Goal: Contribute content: Add original content to the website for others to see

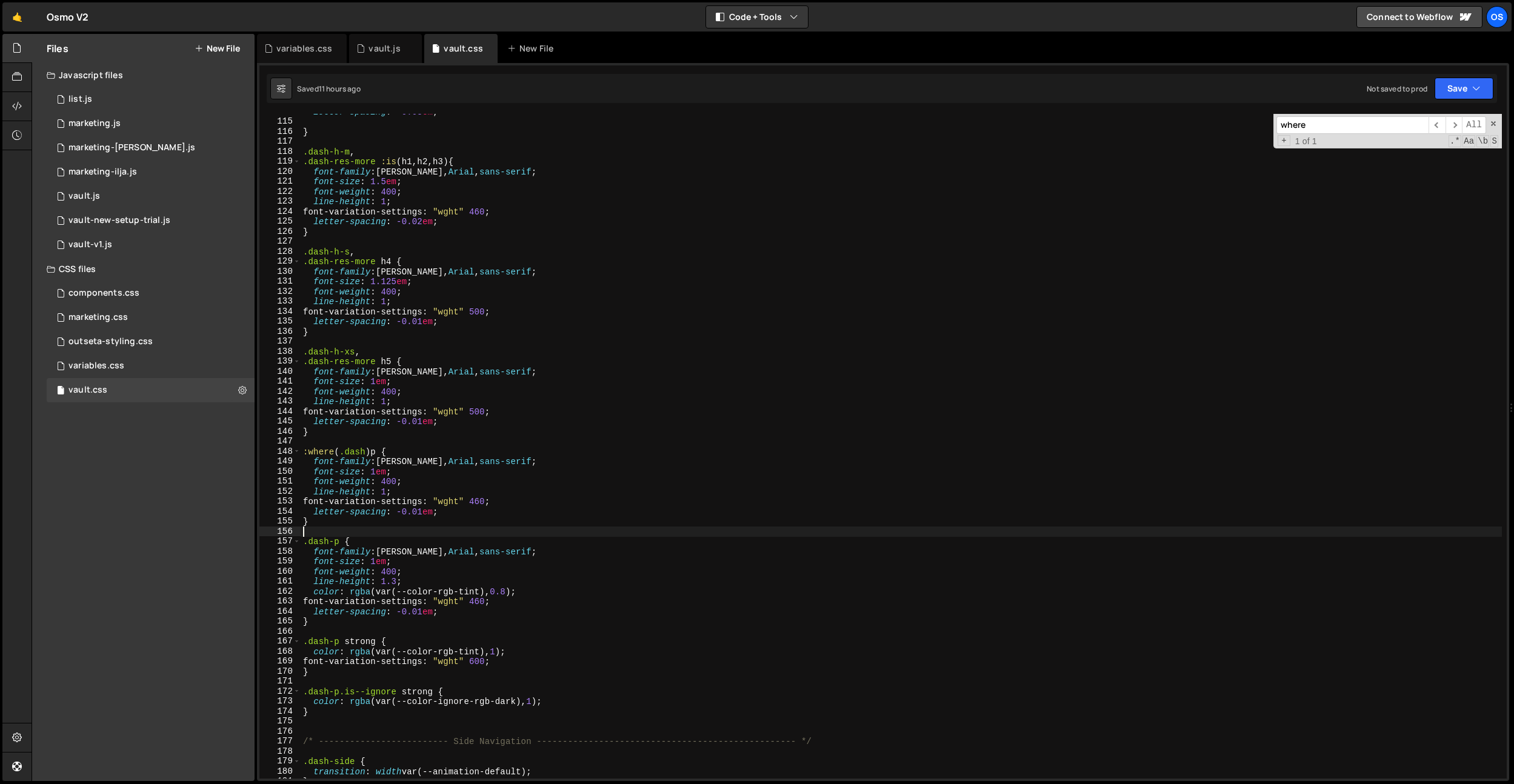
scroll to position [790, 0]
click at [230, 61] on div "Files New File" at bounding box center [143, 48] width 223 height 29
click at [230, 53] on button "New File" at bounding box center [217, 48] width 45 height 10
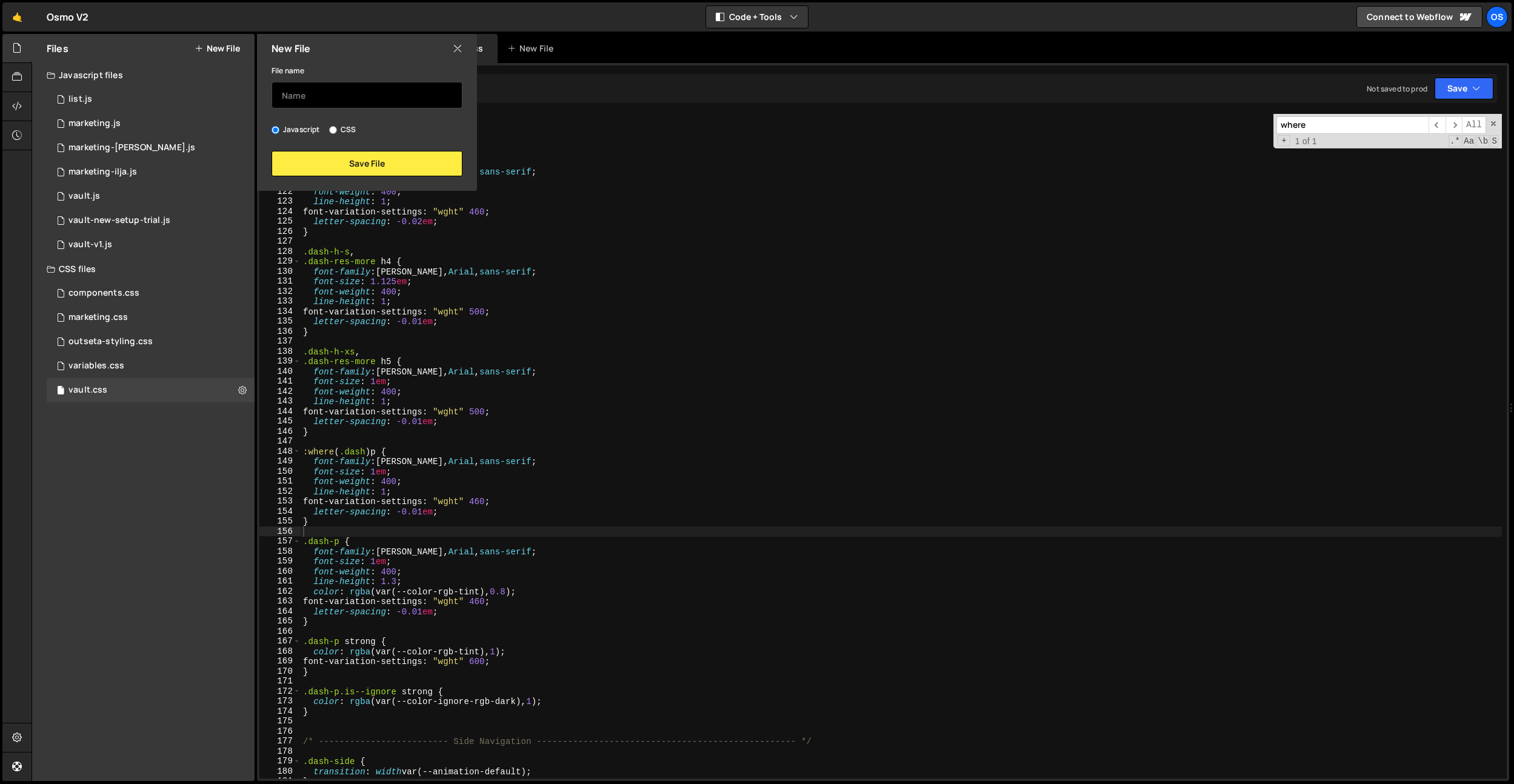
click at [301, 99] on input "text" at bounding box center [367, 95] width 191 height 27
type input "resource"
click at [328, 156] on button "Save File" at bounding box center [367, 163] width 191 height 25
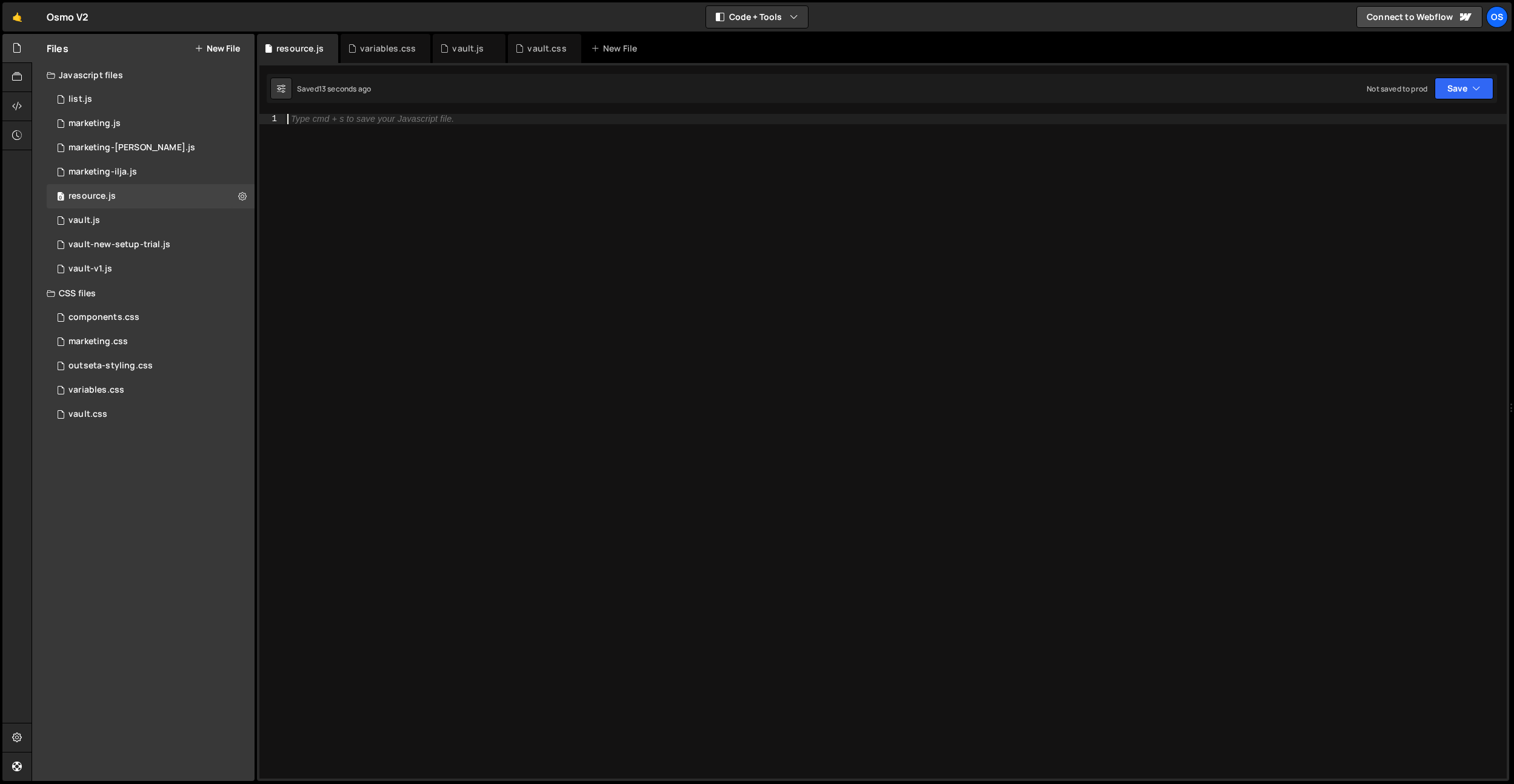
click at [429, 687] on div "Type cmd + s to save your Javascript file." at bounding box center [896, 456] width 1222 height 685
paste textarea "});"
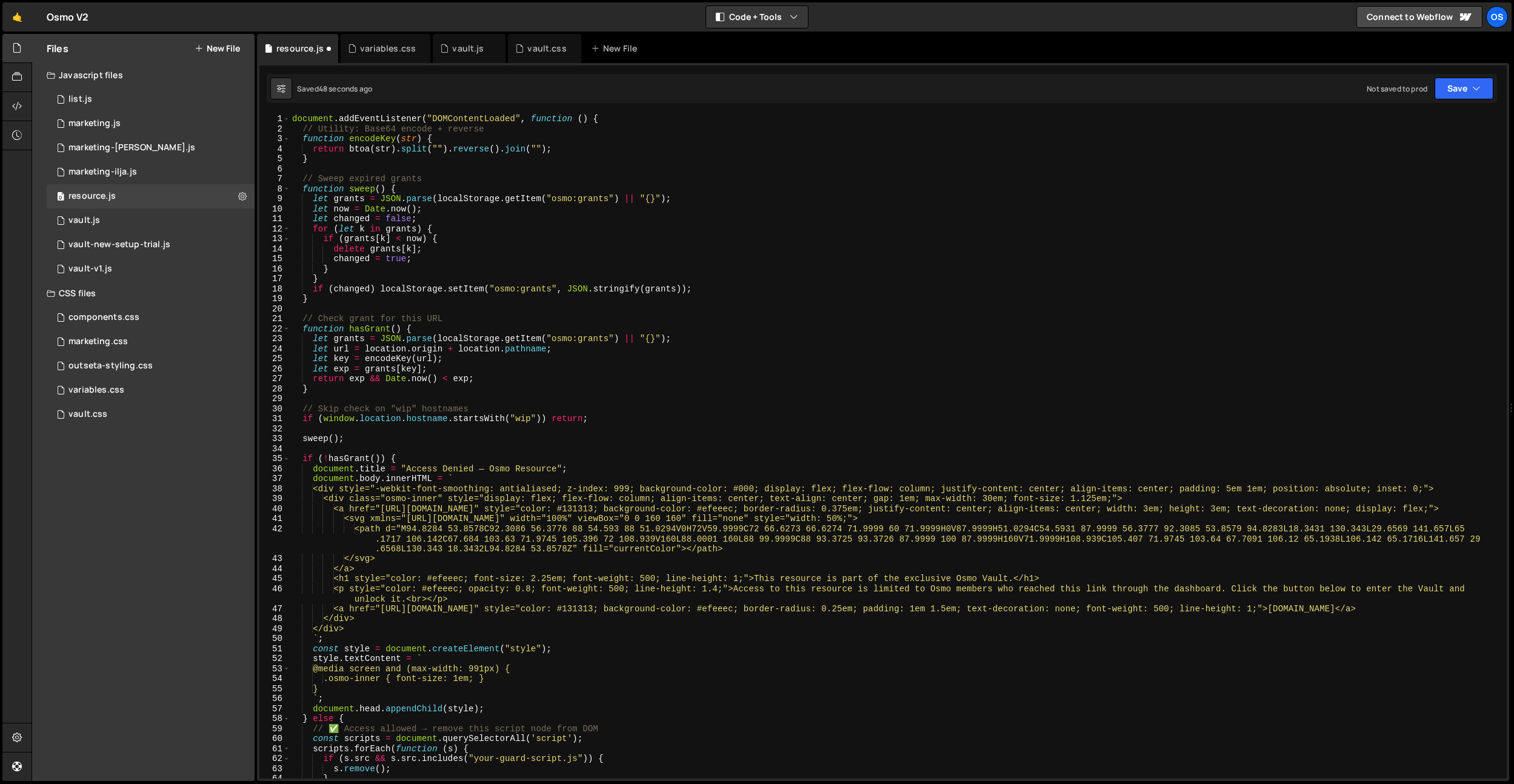
scroll to position [0, 0]
drag, startPoint x: 467, startPoint y: 128, endPoint x: 259, endPoint y: 127, distance: 208.0
click at [259, 127] on div "}); 1 2 3 4 5 6 7 8 9 10 11 12 13 14 15 16 17 18 19 20 21 22 23 24 25 26 27 28 …" at bounding box center [883, 445] width 1247 height 664
type textarea "// Utility: Base64 encode + reverse"
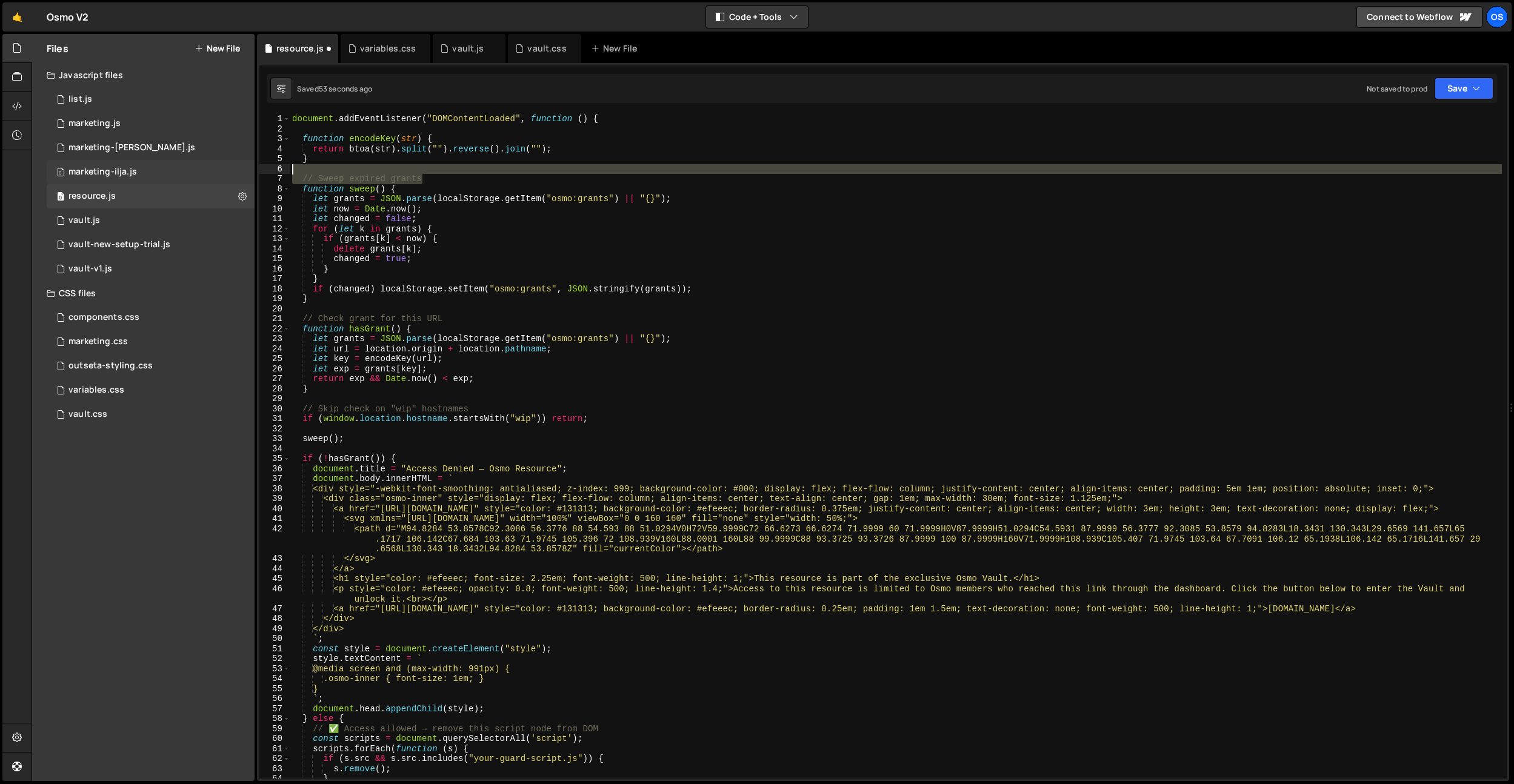
drag, startPoint x: 430, startPoint y: 177, endPoint x: 241, endPoint y: 171, distance: 189.1
click at [241, 171] on div "Files New File Javascript files 0 list.js 0 0 marketing.js 0 0 marketing-[PERSO…" at bounding box center [772, 408] width 1482 height 748
type textarea "// Sweep expired grants"
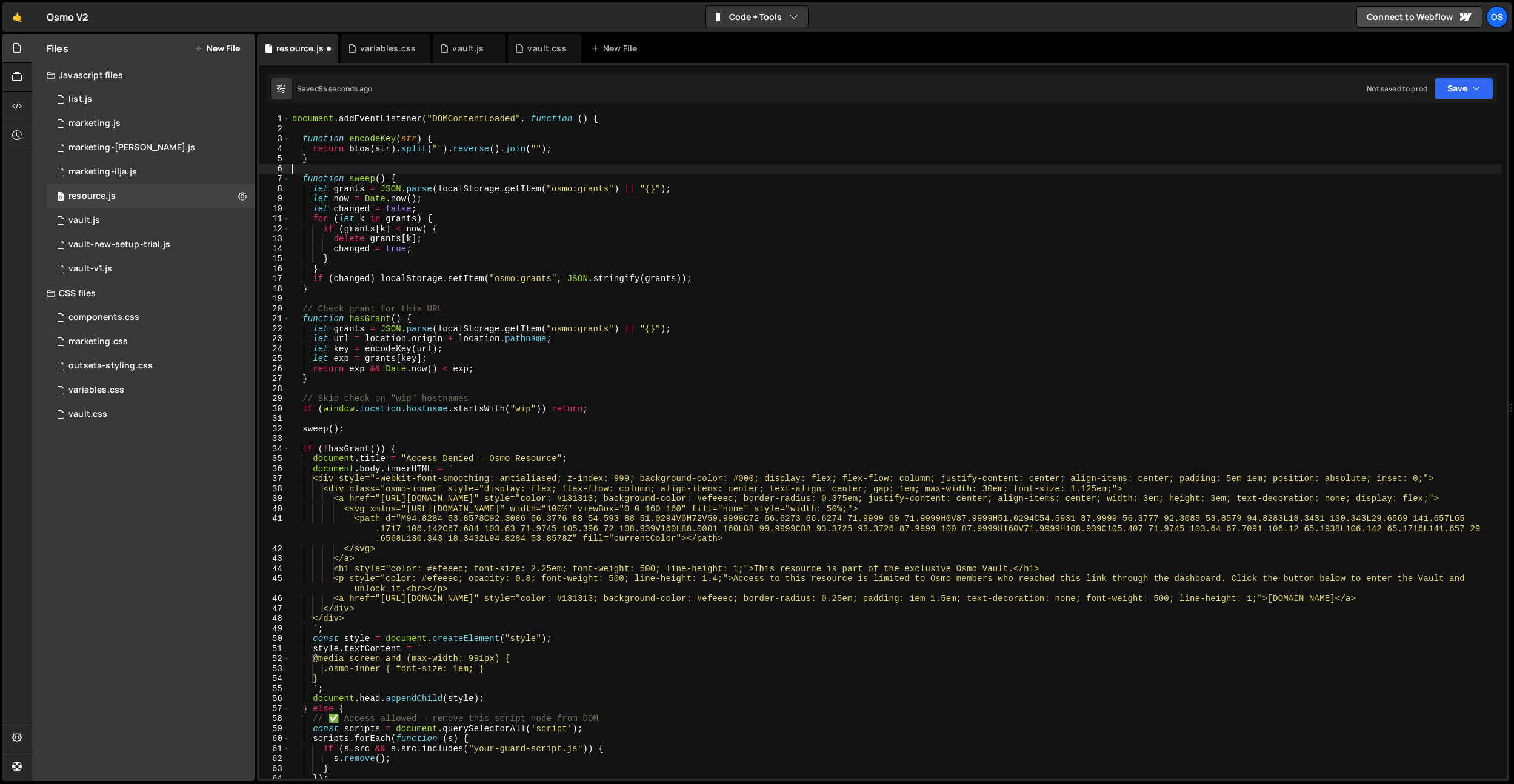
click at [351, 130] on div "document . addEventListener ( "DOMContentLoaded" , function ( ) { function enco…" at bounding box center [895, 456] width 1212 height 685
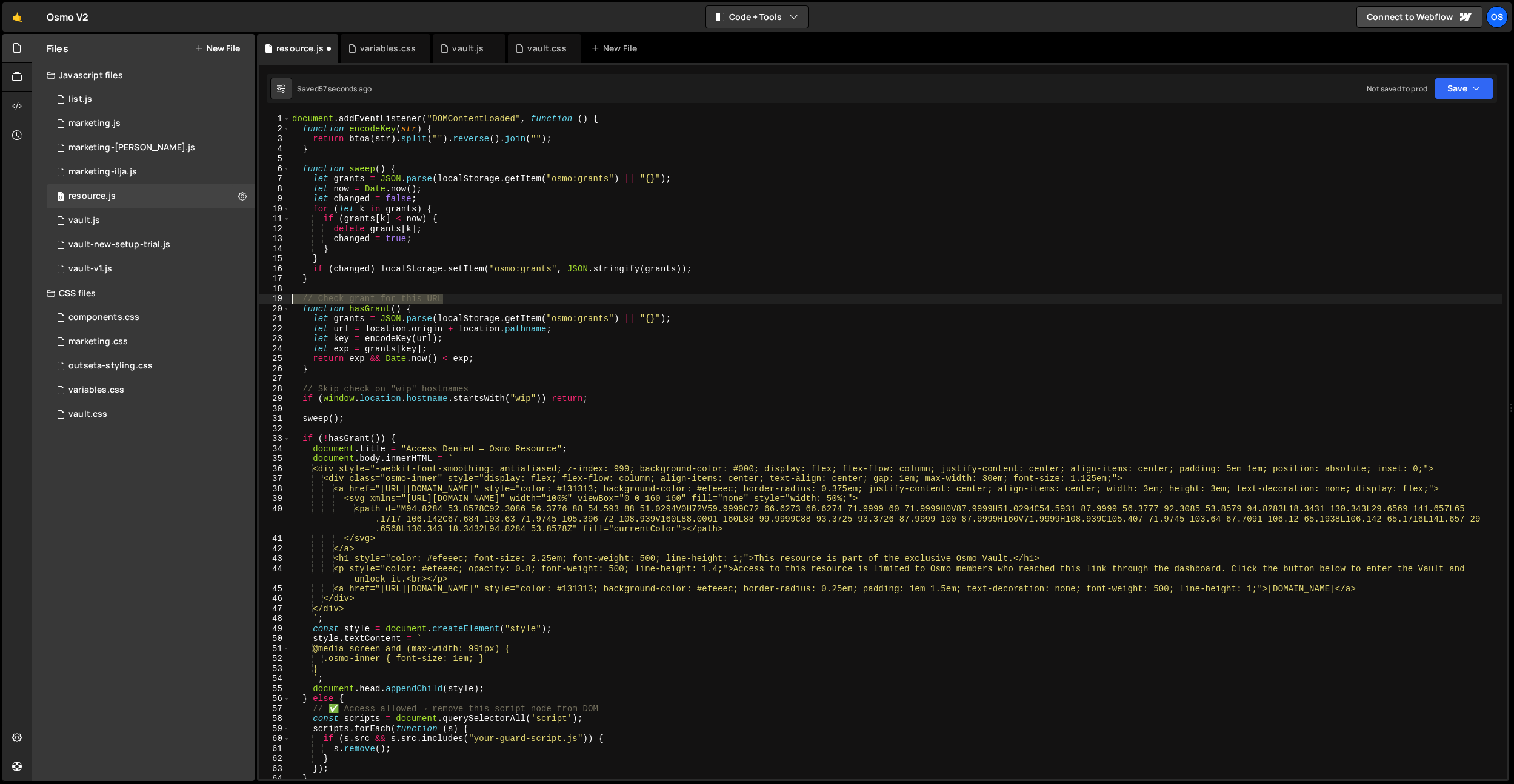
drag, startPoint x: 451, startPoint y: 298, endPoint x: 290, endPoint y: 300, distance: 161.0
click at [265, 301] on div "document.addEventListener("DOMContentLoaded", function () { 1 2 3 4 5 6 7 8 9 1…" at bounding box center [883, 445] width 1247 height 664
type textarea "// Check grant for this URL"
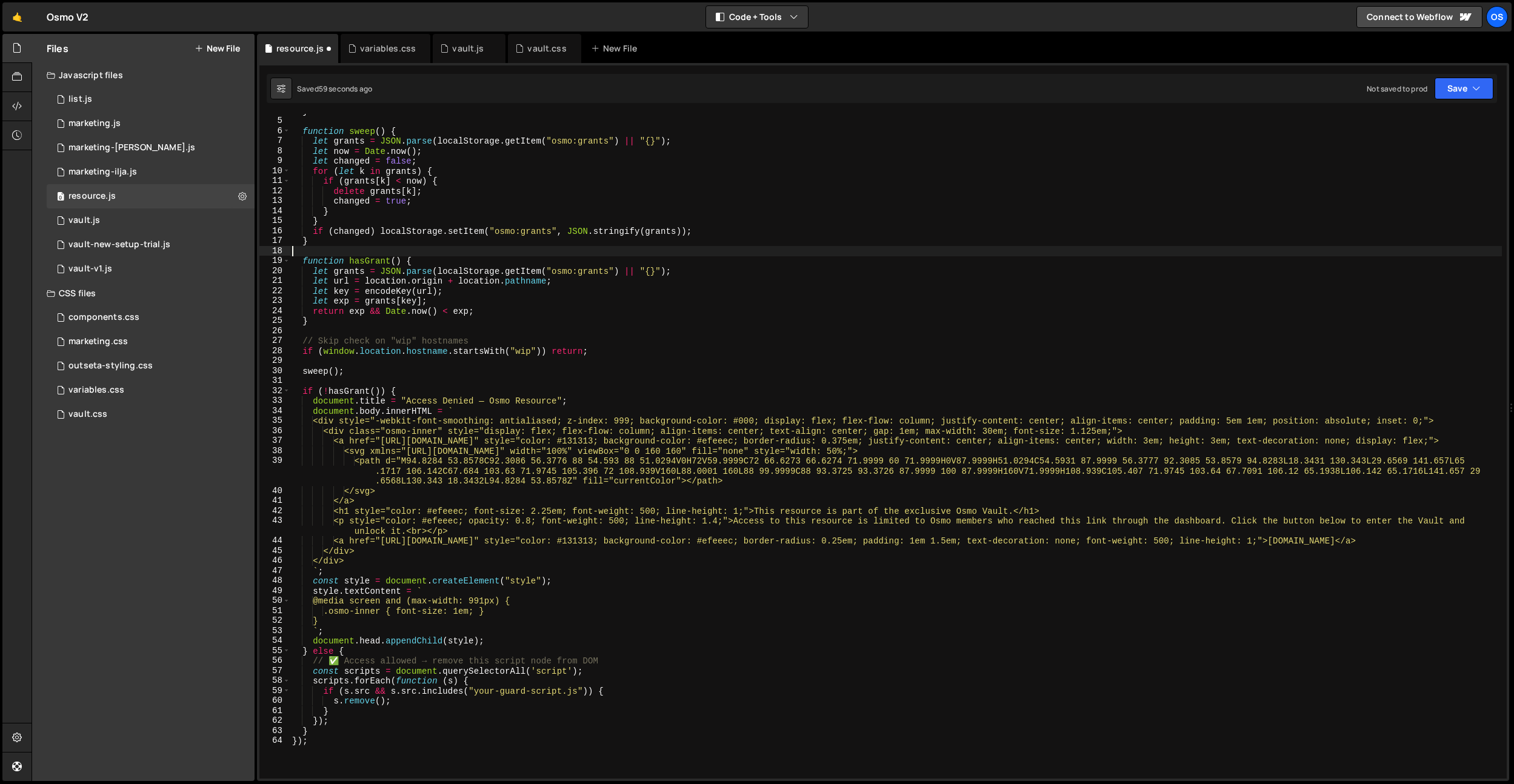
scroll to position [96, 0]
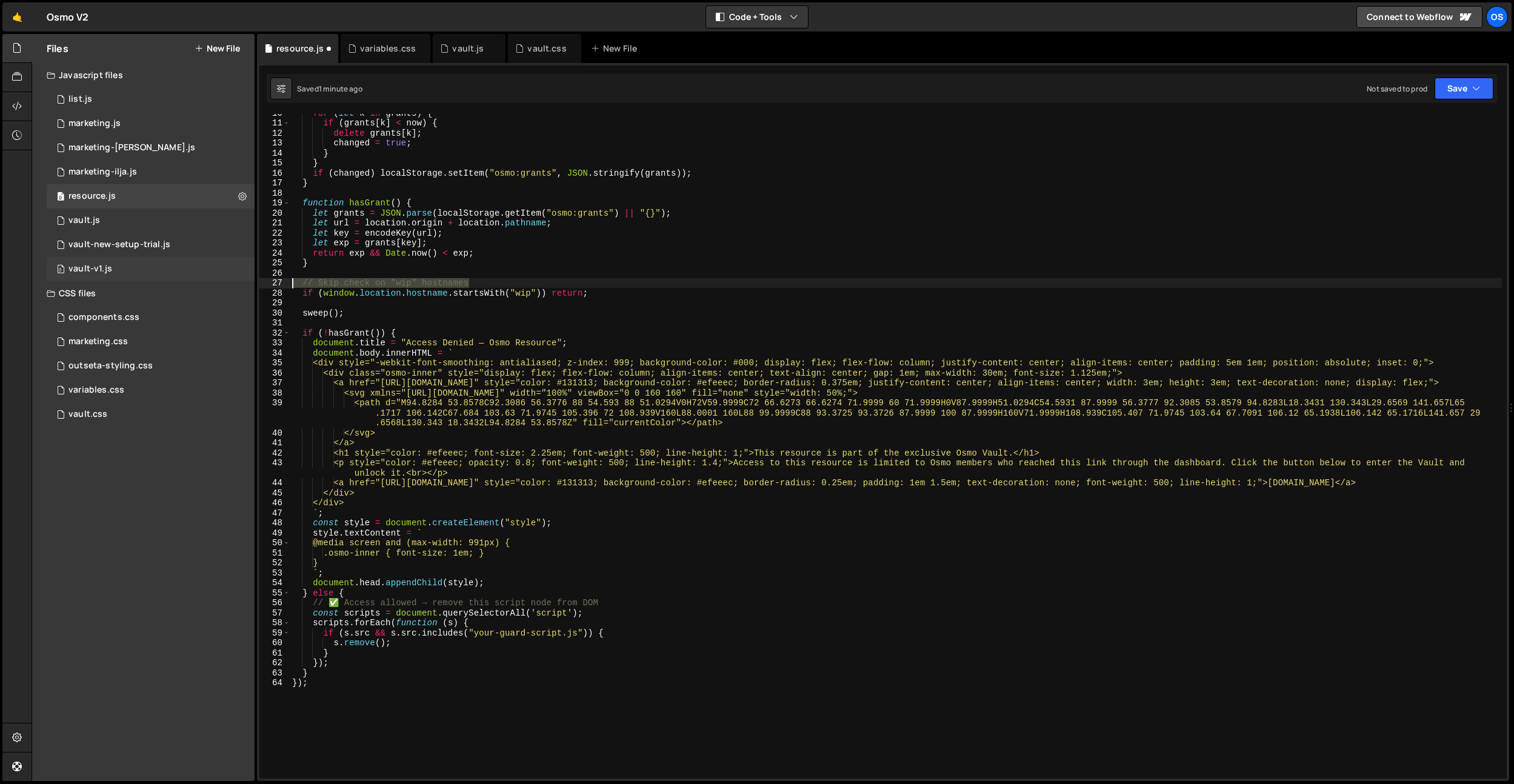
drag, startPoint x: 480, startPoint y: 285, endPoint x: 206, endPoint y: 279, distance: 274.1
click at [206, 279] on div "Files New File Javascript files 0 list.js 0 0 marketing.js 0 0 marketing-[PERSO…" at bounding box center [772, 408] width 1482 height 748
drag, startPoint x: 614, startPoint y: 601, endPoint x: 238, endPoint y: 603, distance: 376.0
click at [238, 603] on div "Files New File Javascript files 0 list.js 0 0 marketing.js 0 0 marketing-[PERSO…" at bounding box center [772, 408] width 1482 height 748
type textarea "// ✅ Access allowed → remove this script node from DOM"
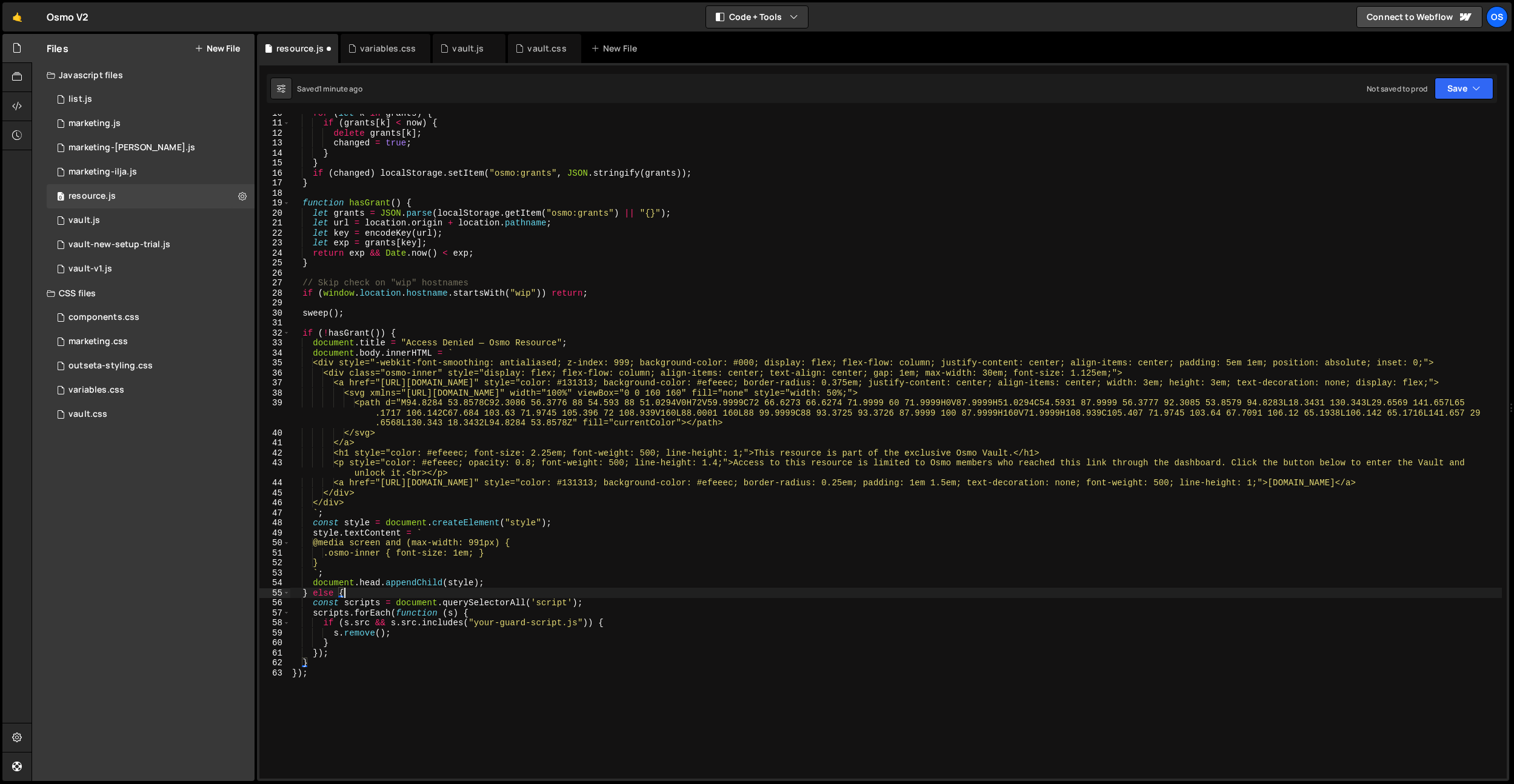
click at [496, 667] on div "for ( let k in grants ) { if ( grants [ k ] < now ) { delete grants [ k ] ; cha…" at bounding box center [895, 450] width 1212 height 685
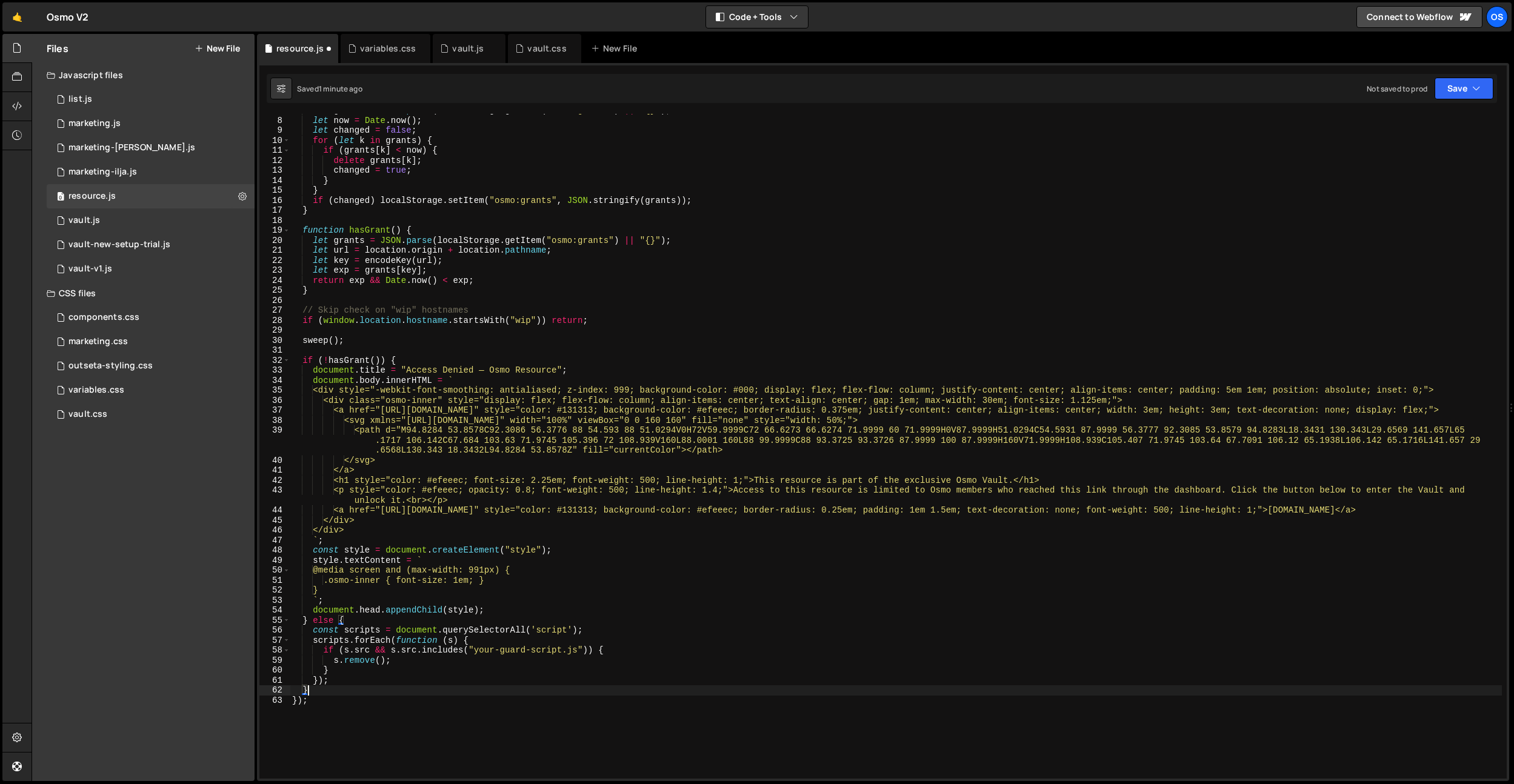
scroll to position [35, 0]
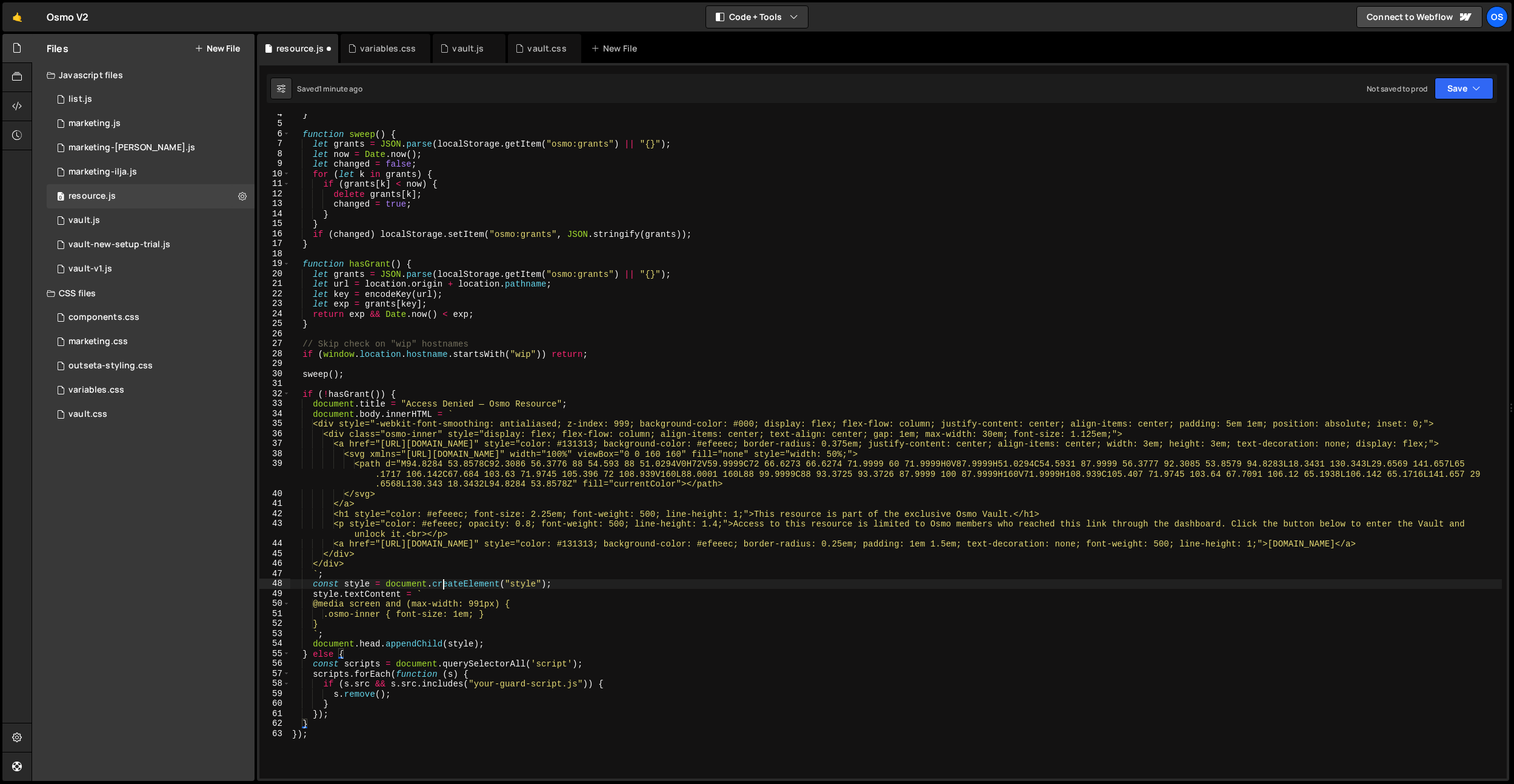
click at [442, 586] on div "} function sweep ( ) { let grants = JSON . parse ( localStorage . getItem ( "os…" at bounding box center [895, 451] width 1212 height 685
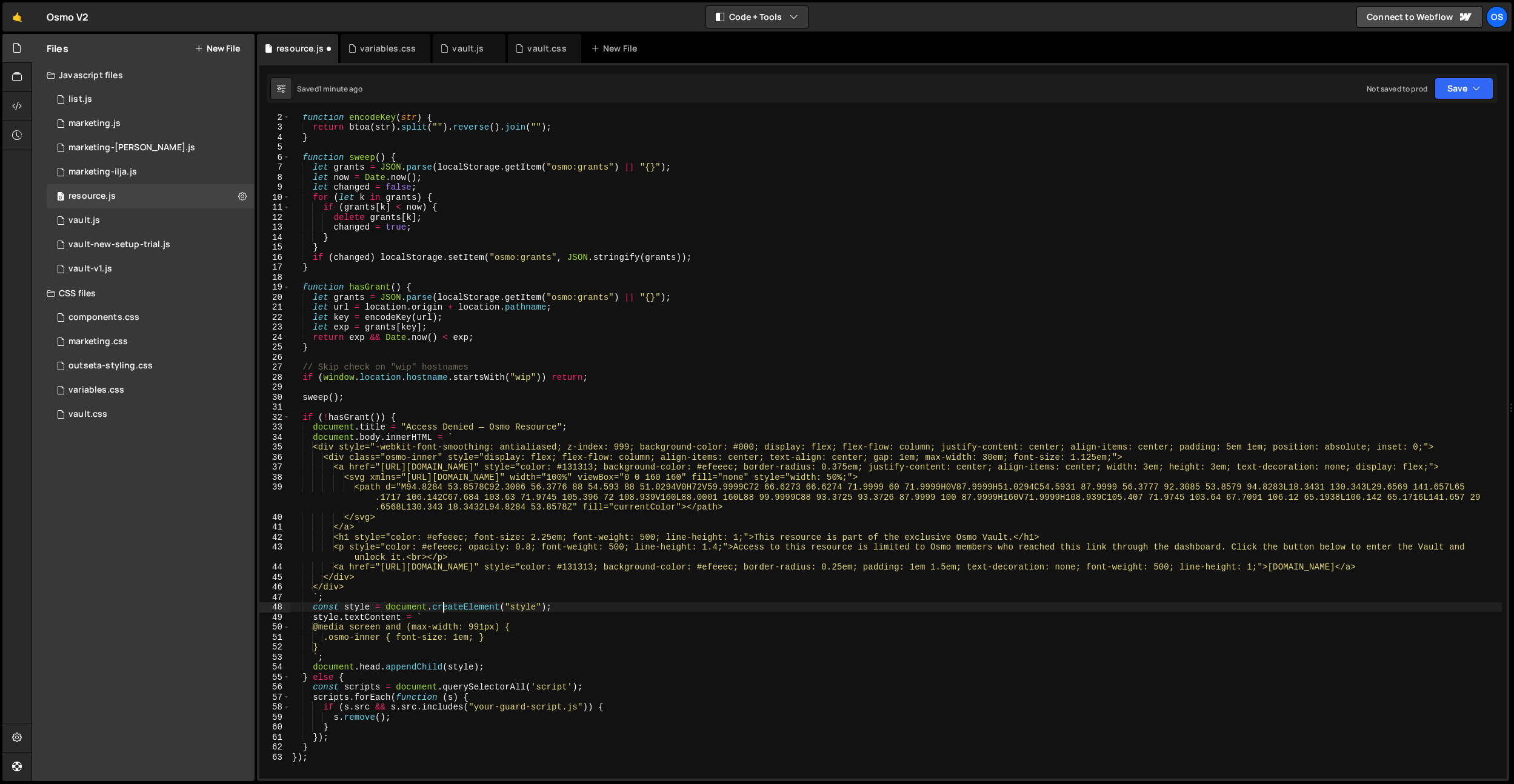
scroll to position [0, 0]
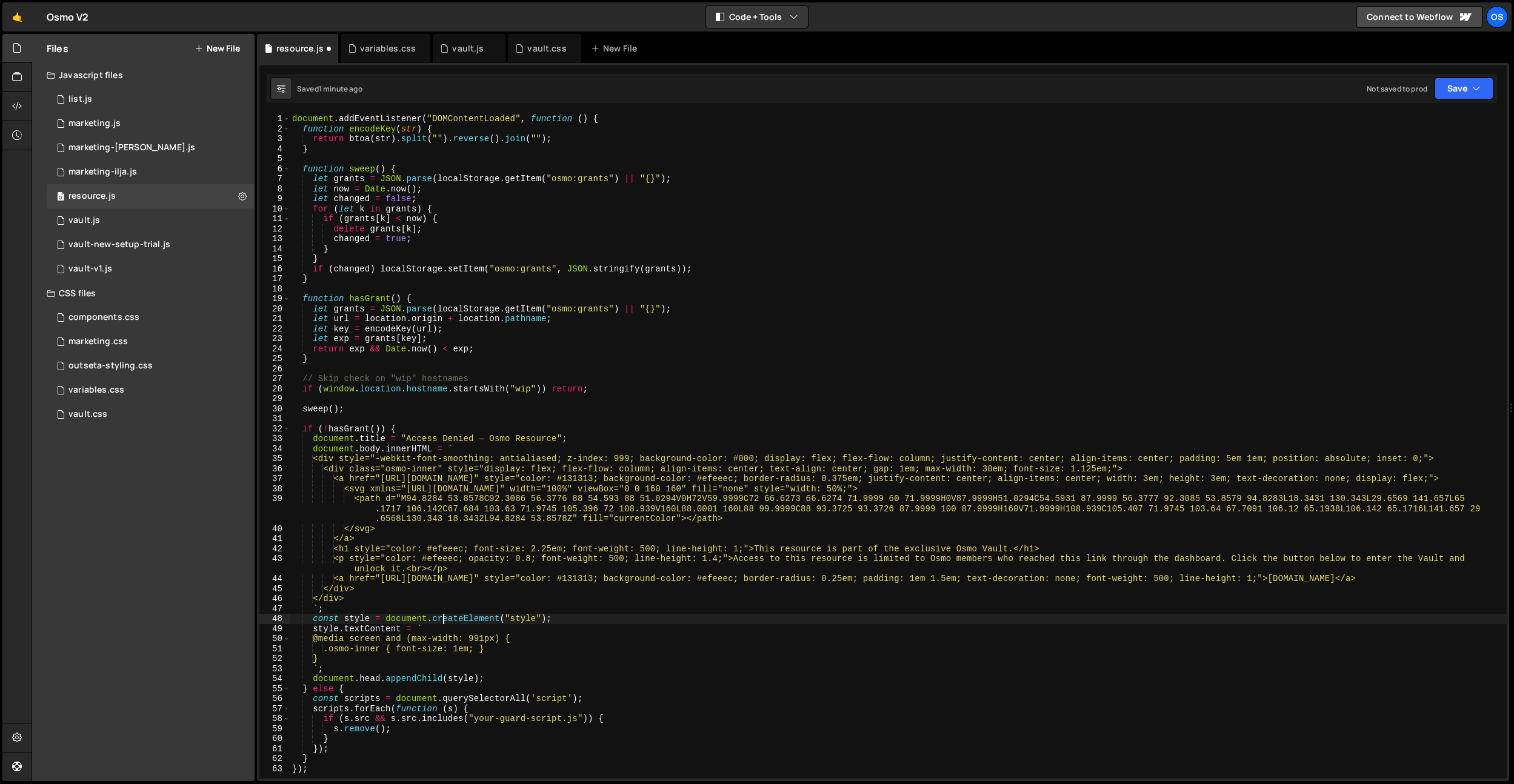
click at [437, 587] on div "document . addEventListener ( "DOMContentLoaded" , function ( ) { function enco…" at bounding box center [898, 456] width 1217 height 685
type textarea "</div>"
click at [242, 198] on icon at bounding box center [242, 196] width 8 height 12
click at [18, 84] on icon at bounding box center [16, 77] width 10 height 13
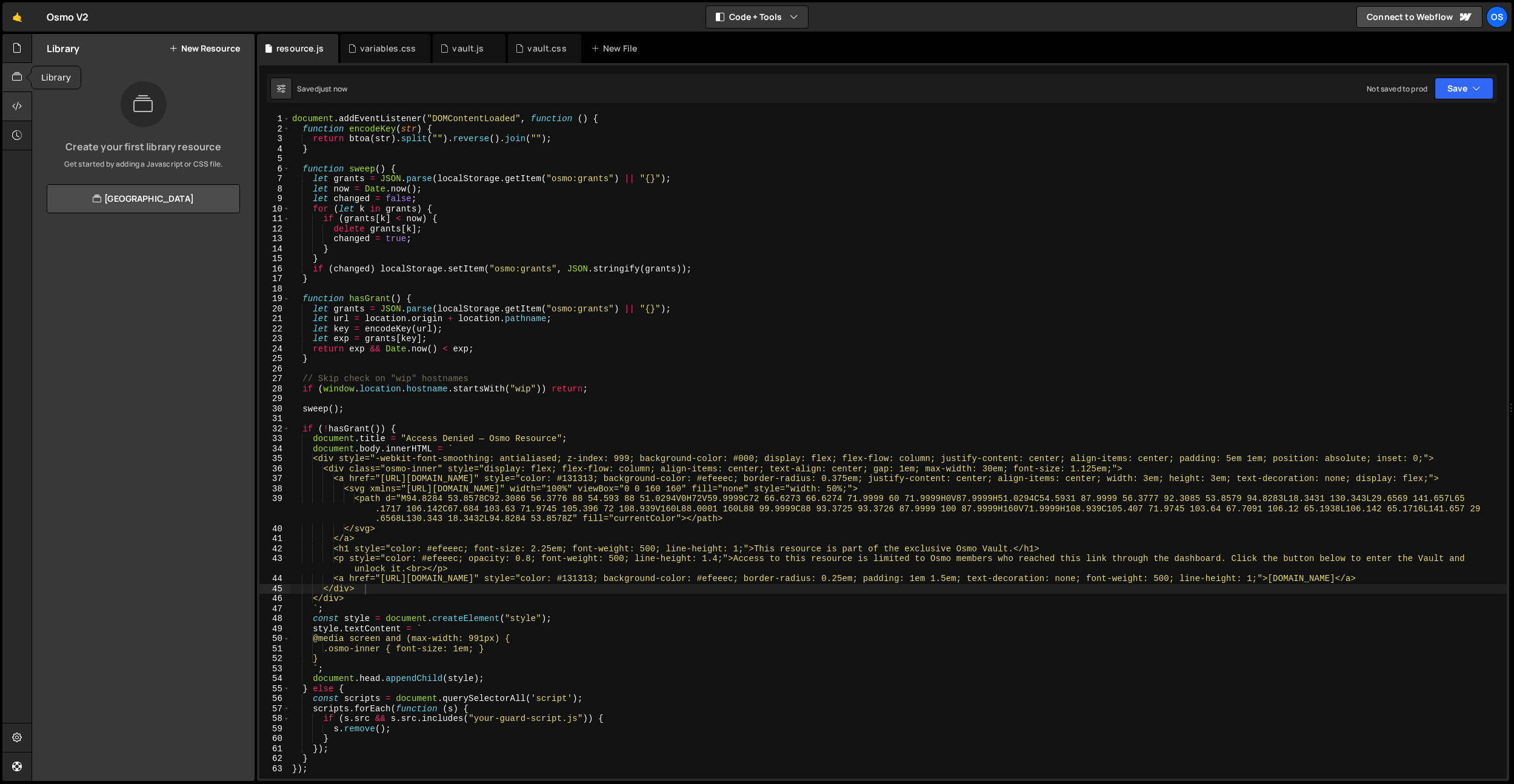
click at [25, 105] on div at bounding box center [17, 106] width 30 height 29
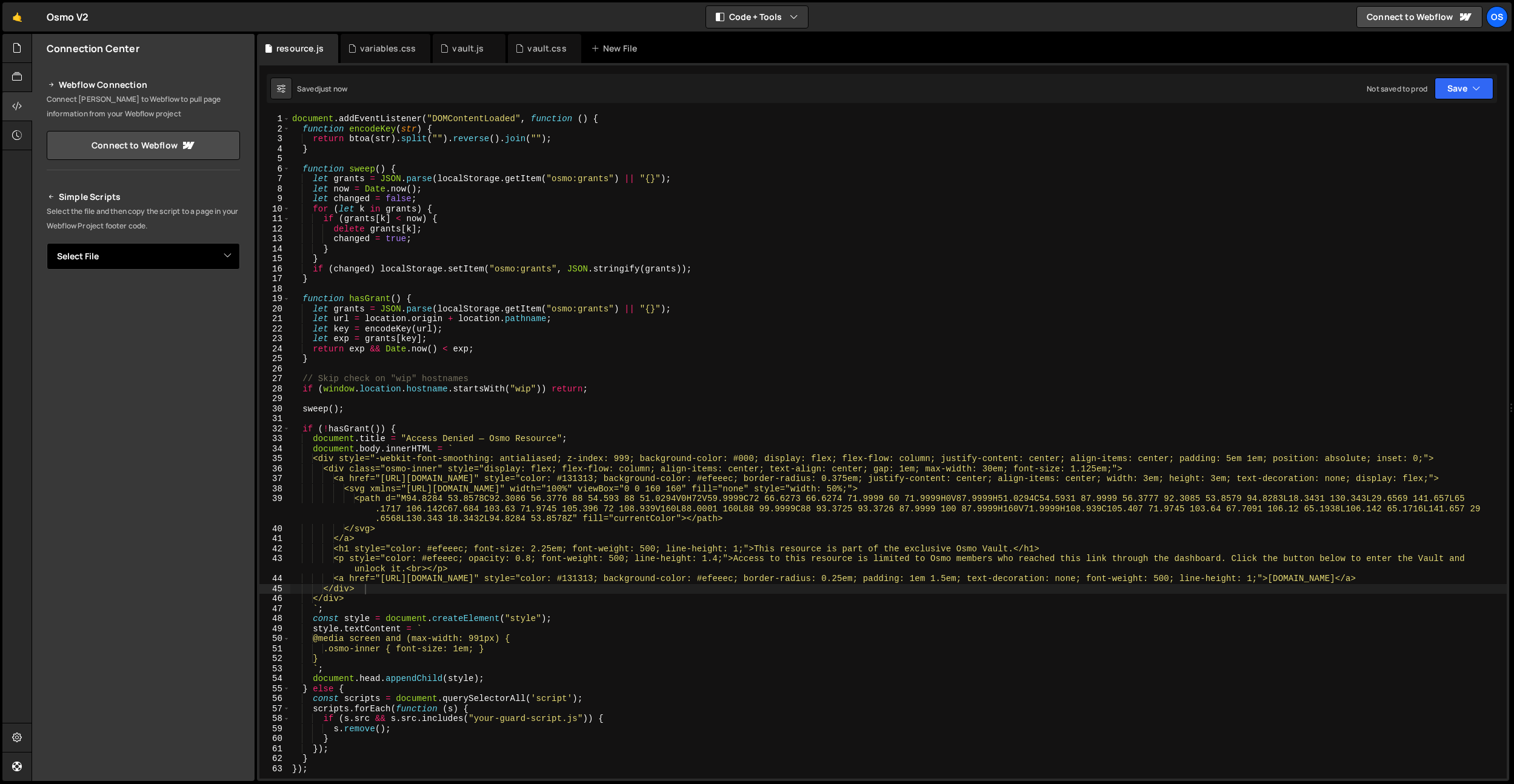
click at [125, 247] on select "Select File list.js marketing.js marketing-[PERSON_NAME].js marketing-ilja.js v…" at bounding box center [143, 256] width 193 height 27
select select "46183"
click at [47, 243] on select "Select File list.js marketing.js marketing-[PERSON_NAME].js marketing-ilja.js v…" at bounding box center [143, 256] width 193 height 27
click at [195, 301] on button "Copy" at bounding box center [203, 298] width 42 height 25
click at [21, 51] on icon at bounding box center [16, 48] width 10 height 13
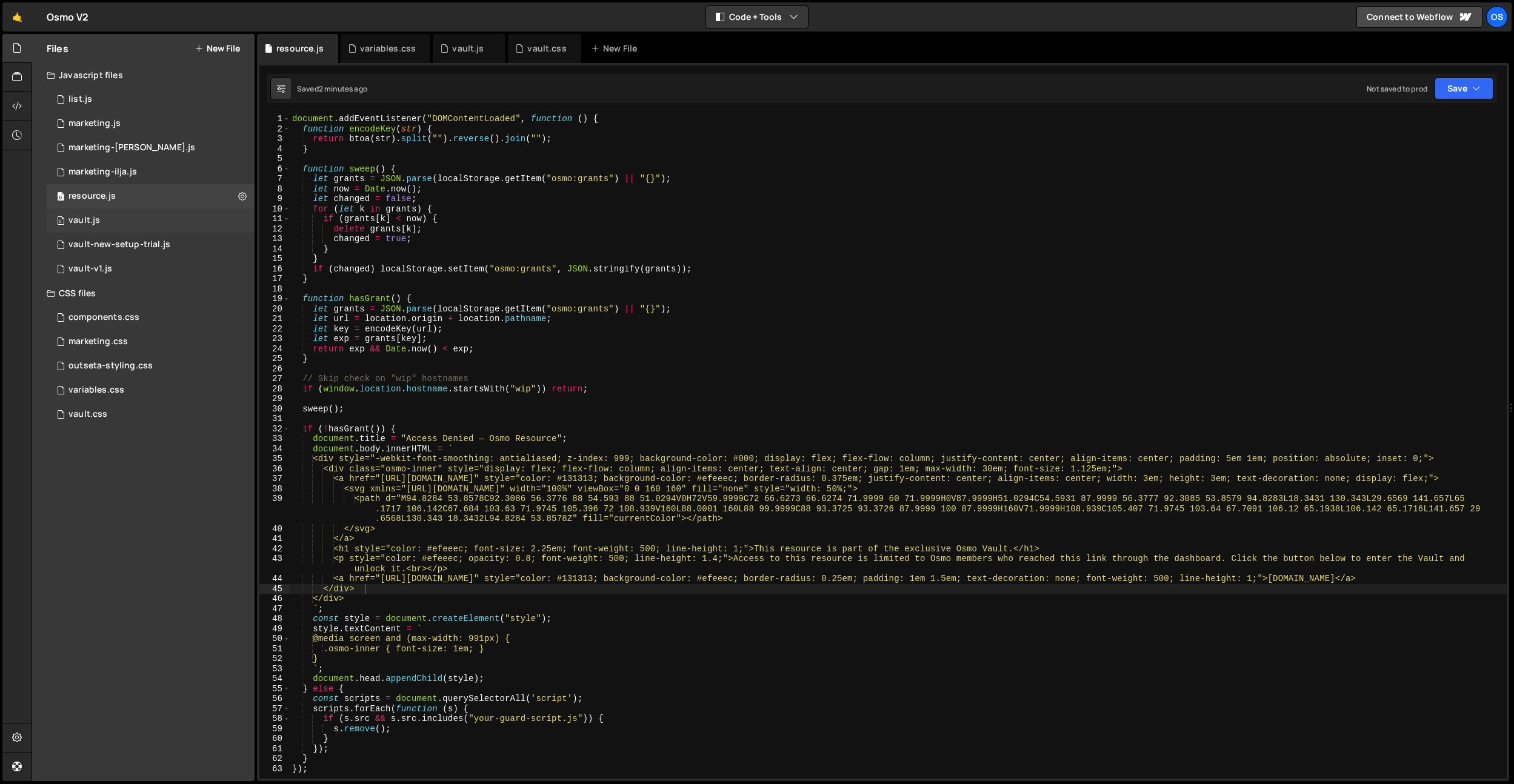
click at [134, 226] on div "0 vault.js 0" at bounding box center [151, 220] width 208 height 24
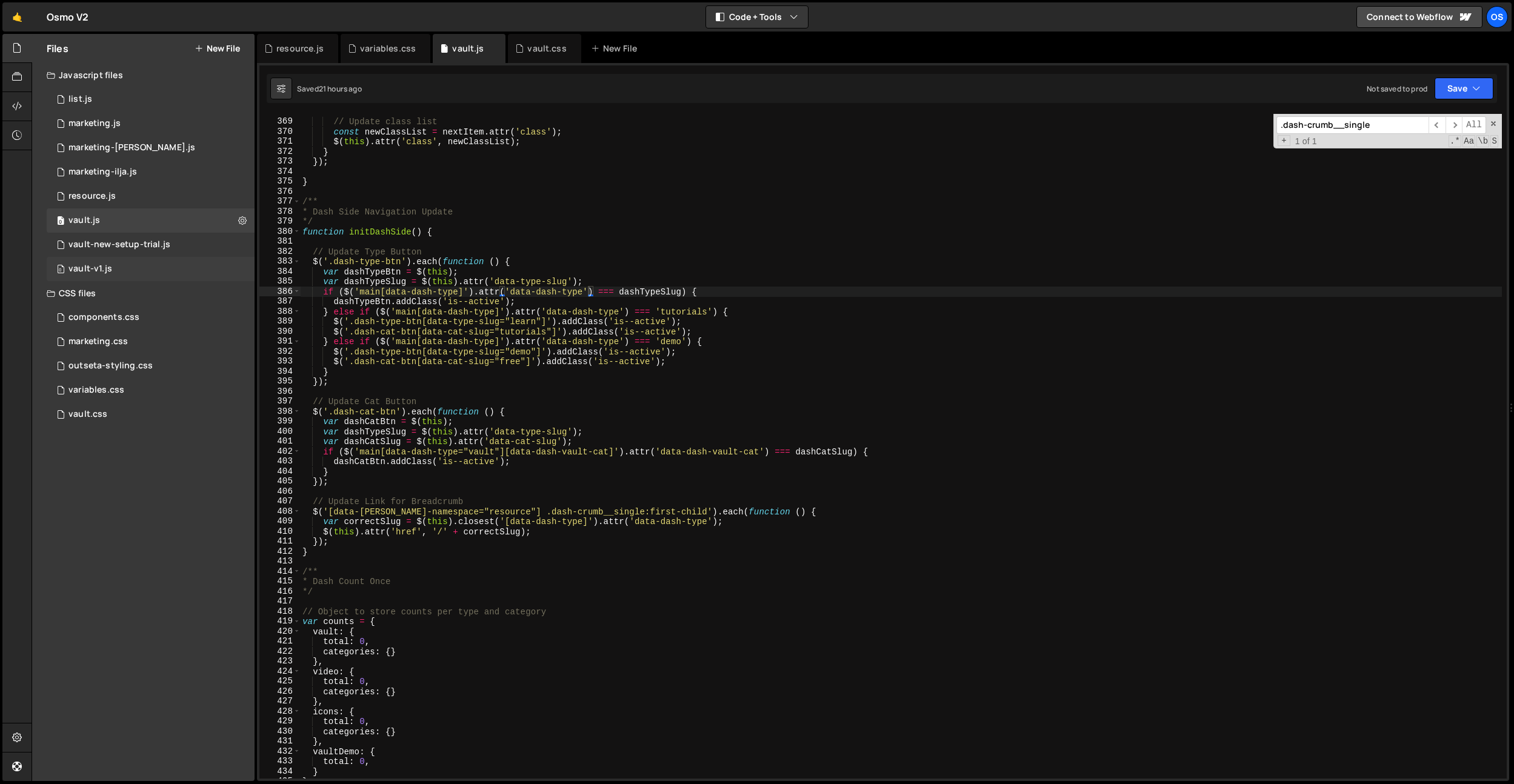
click at [240, 267] on div "0 vault-v1.js 0" at bounding box center [151, 269] width 208 height 24
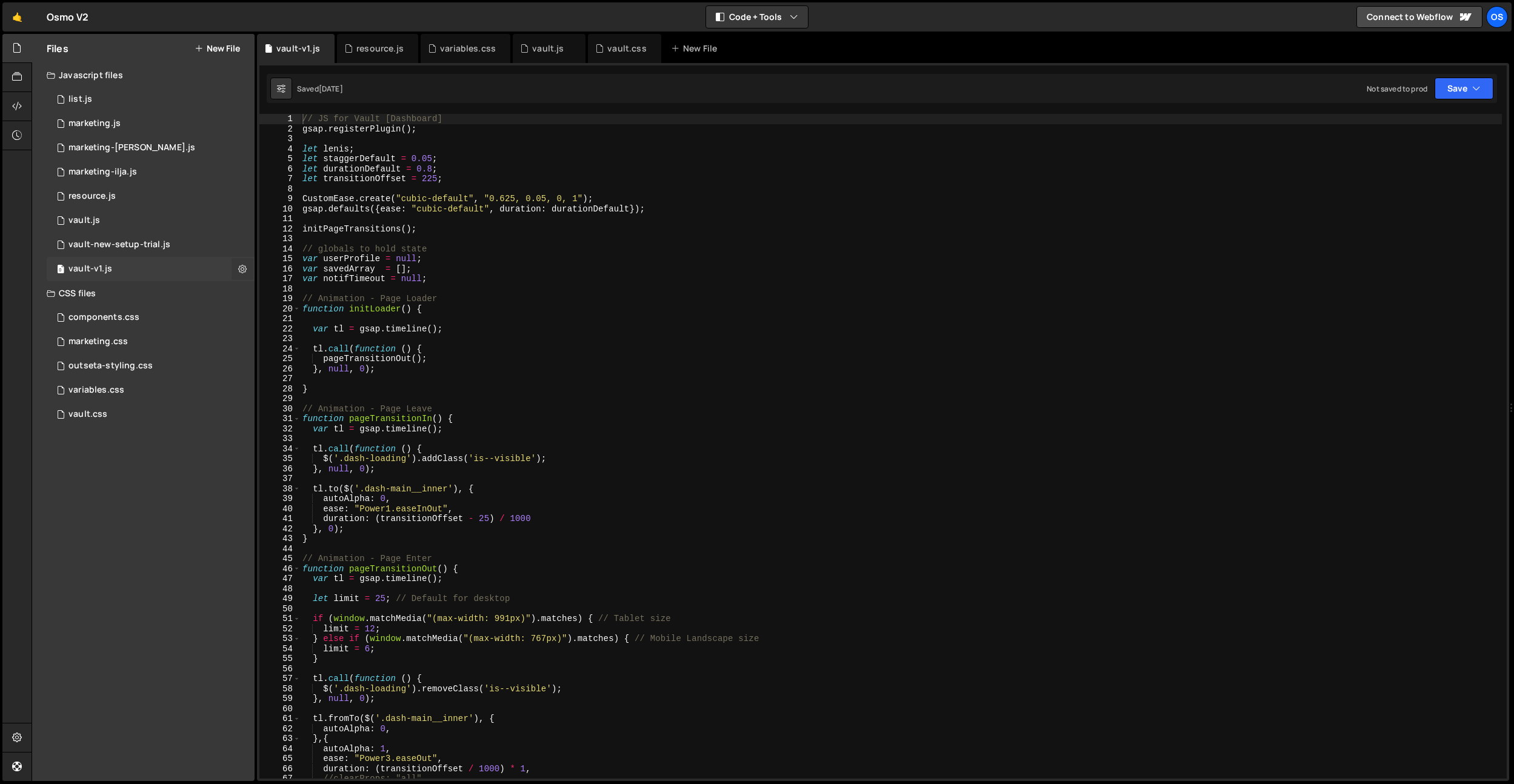
click at [241, 270] on icon at bounding box center [242, 269] width 8 height 12
click at [322, 50] on icon at bounding box center [325, 48] width 8 height 12
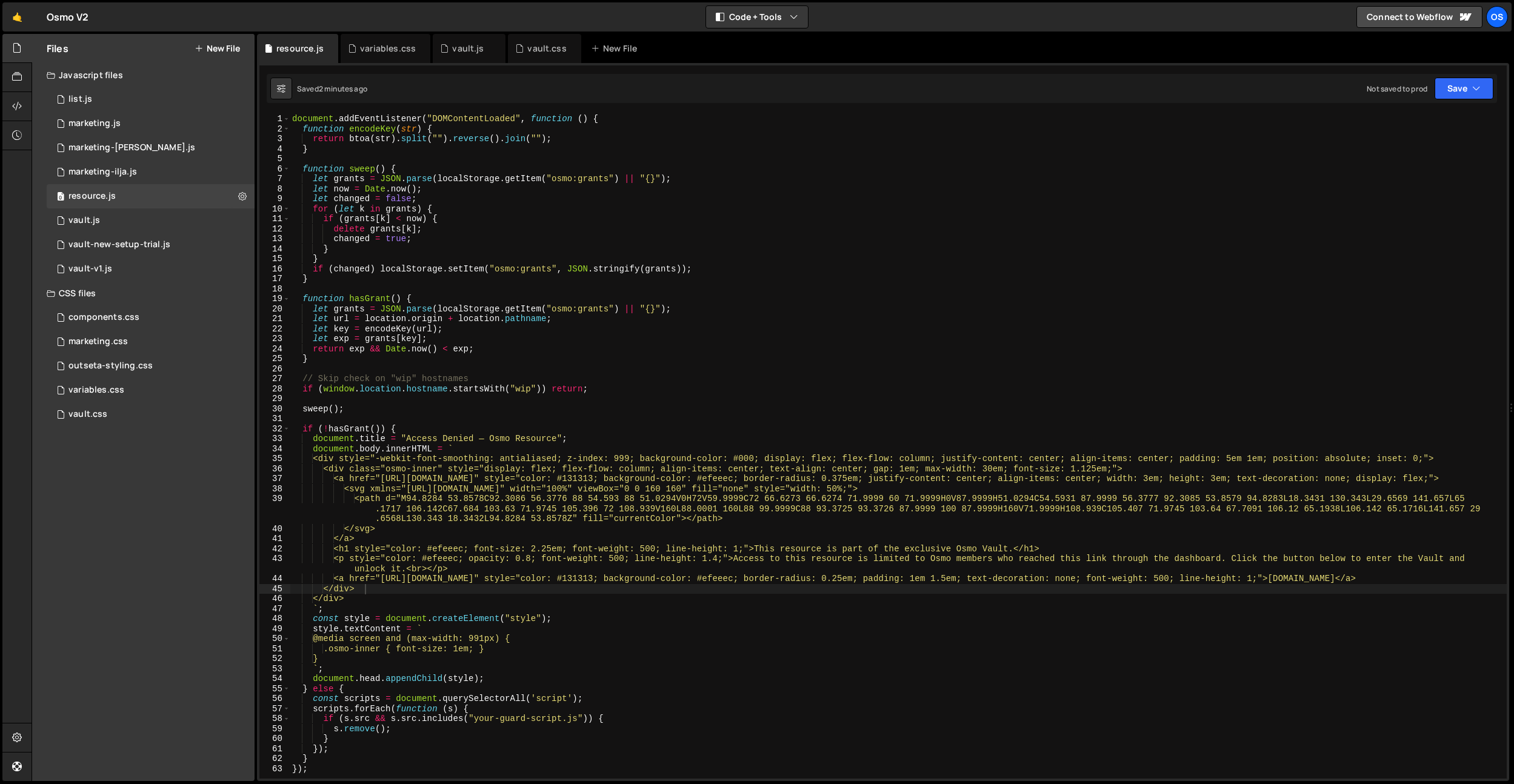
click at [322, 50] on div "resource.js" at bounding box center [297, 48] width 81 height 29
click at [0, 0] on icon at bounding box center [0, 0] width 0 height 0
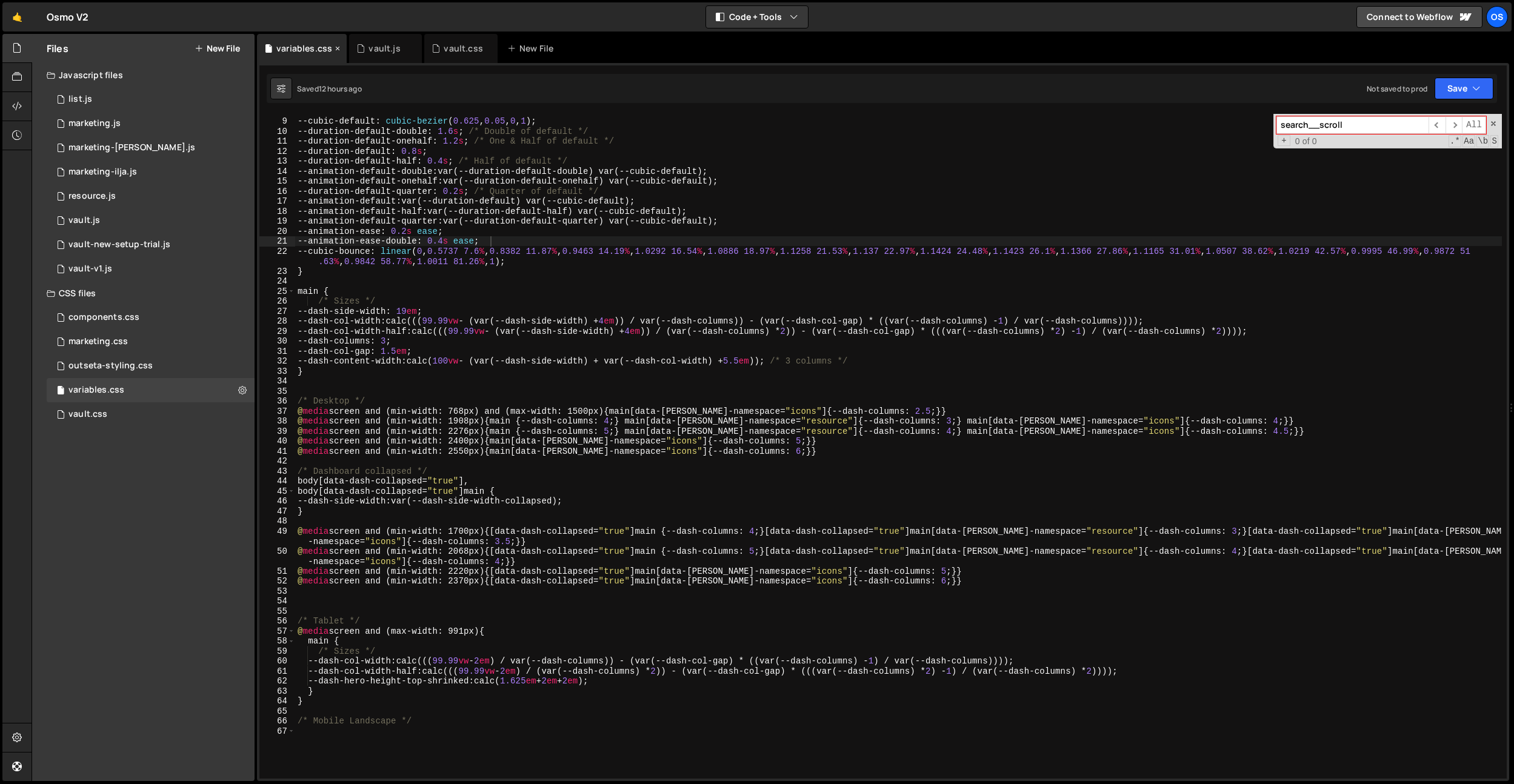
click at [335, 48] on icon at bounding box center [337, 48] width 8 height 12
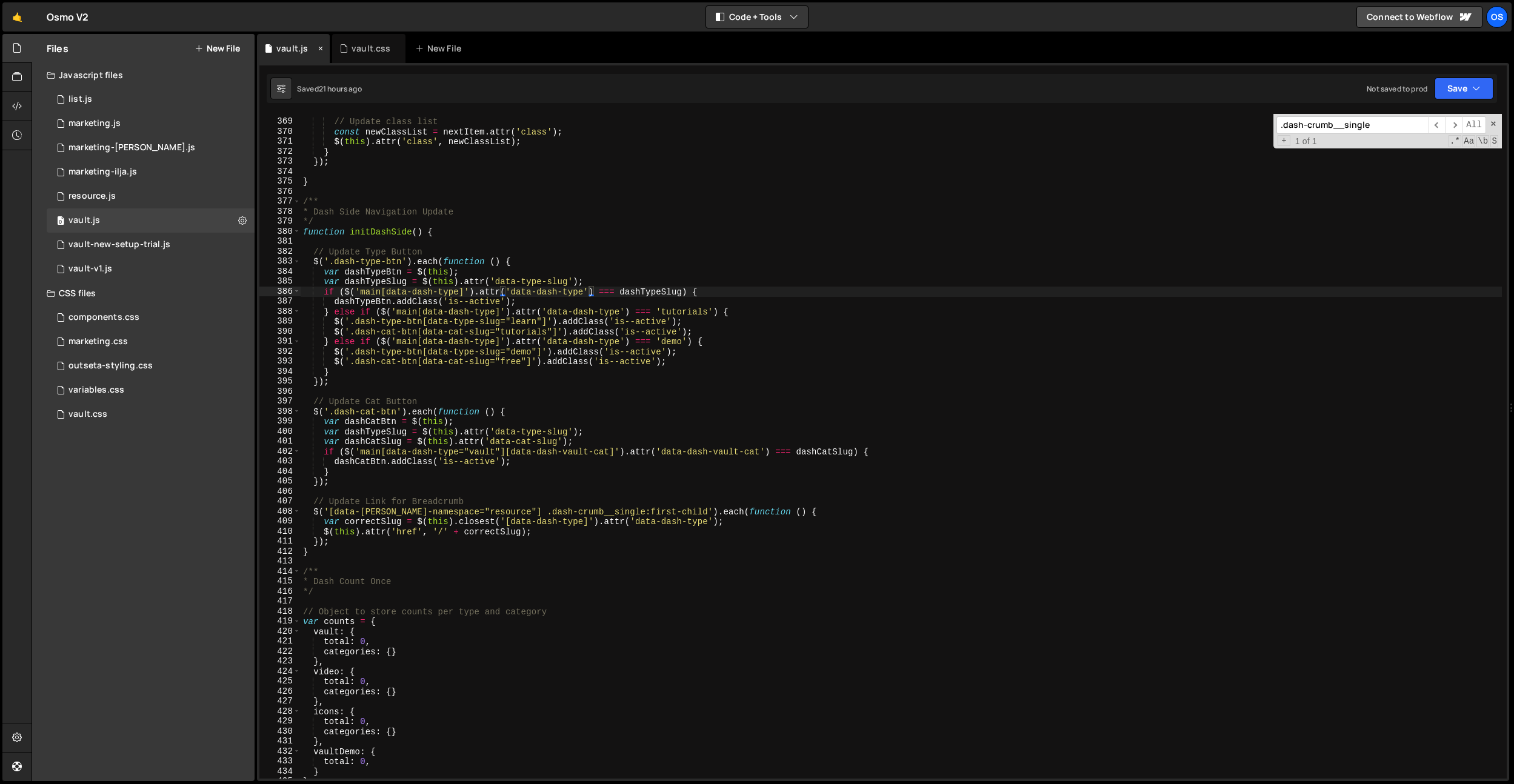
click at [322, 48] on icon at bounding box center [320, 48] width 8 height 12
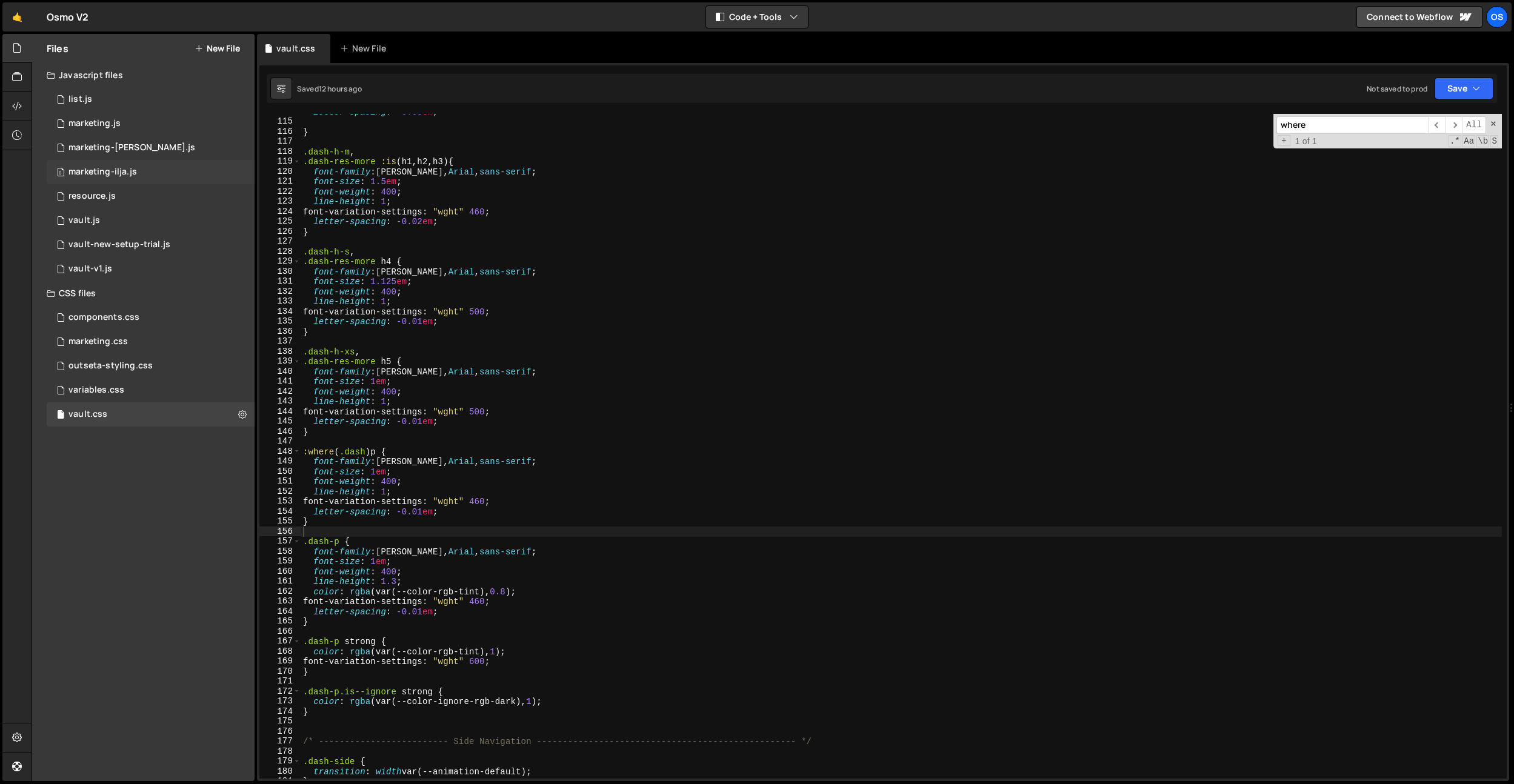
drag, startPoint x: 322, startPoint y: 48, endPoint x: 200, endPoint y: 166, distance: 169.7
click at [0, 0] on icon at bounding box center [0, 0] width 0 height 0
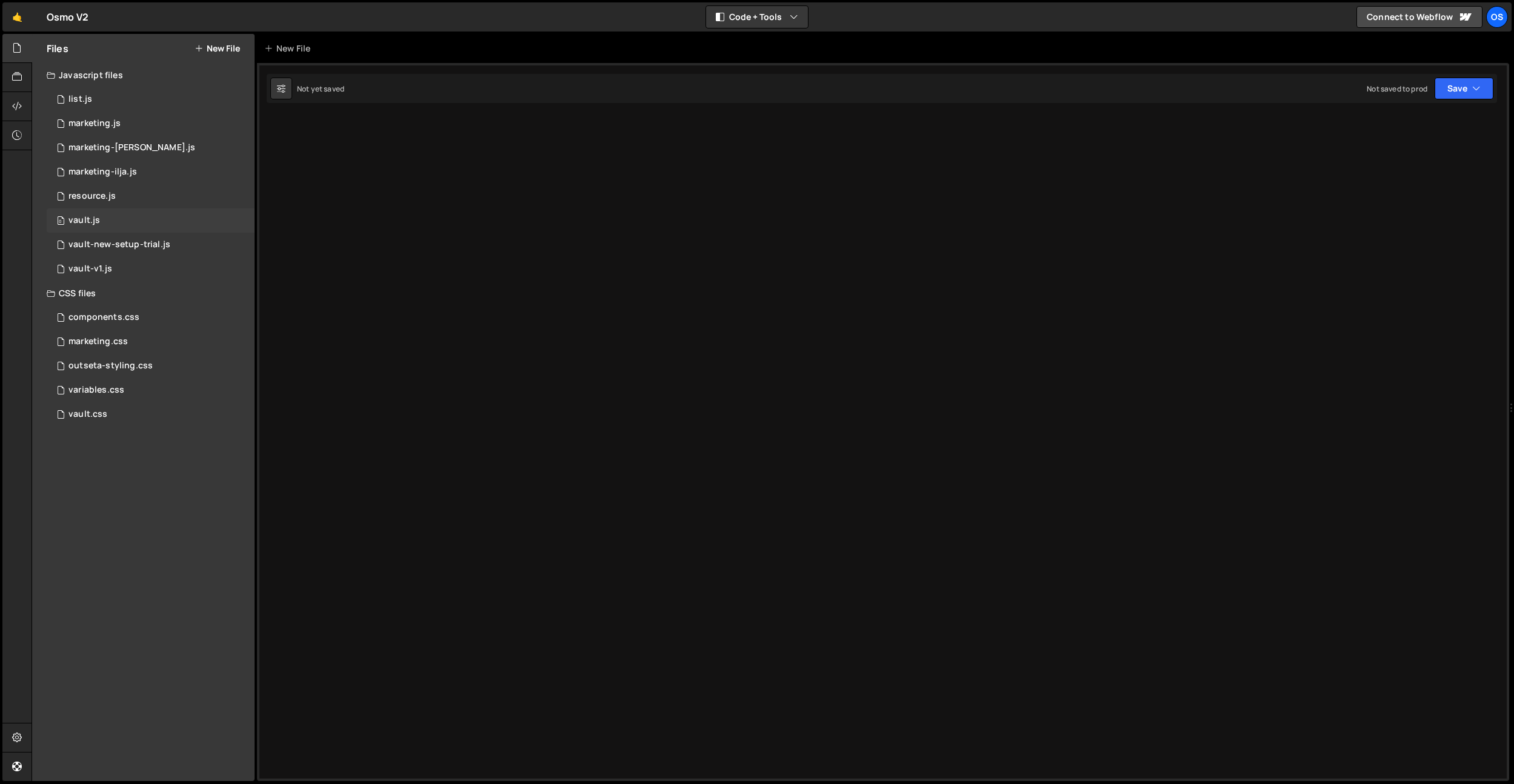
click at [99, 222] on div "0 vault.js 0" at bounding box center [151, 220] width 208 height 24
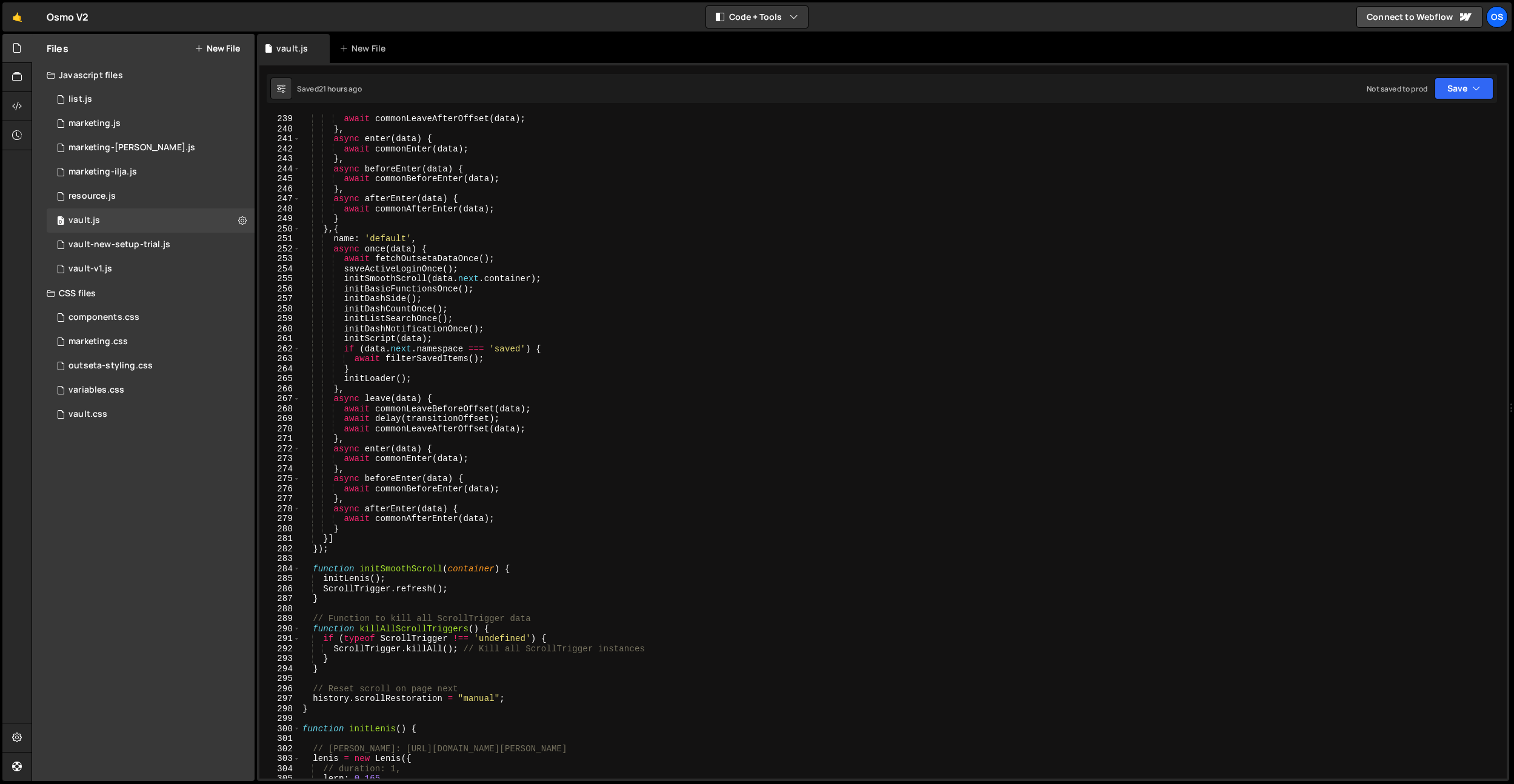
click at [498, 258] on div "await commonLeaveAfterOffset ( data ) ; } , async enter ( data ) { await common…" at bounding box center [901, 456] width 1202 height 685
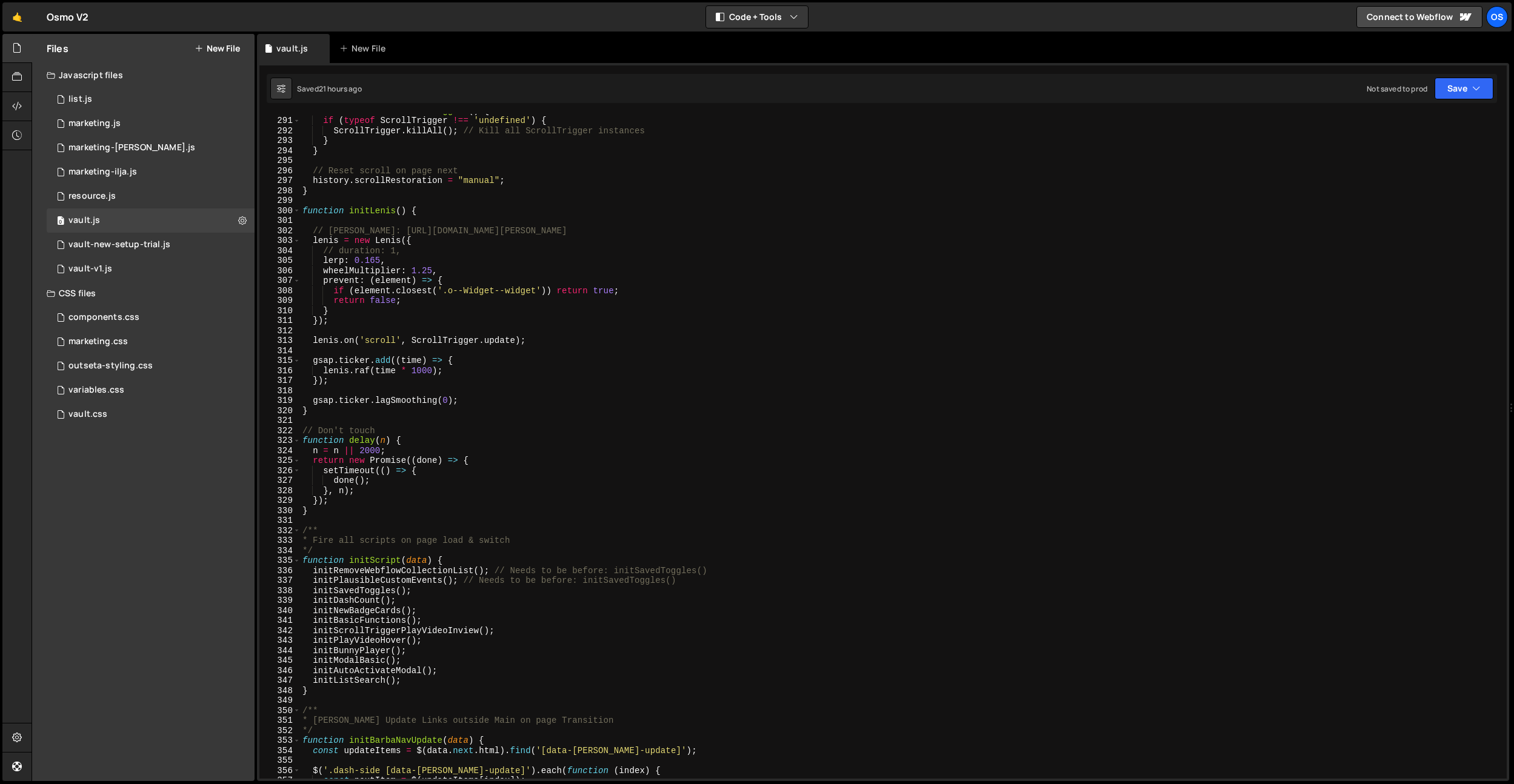
scroll to position [2689, 0]
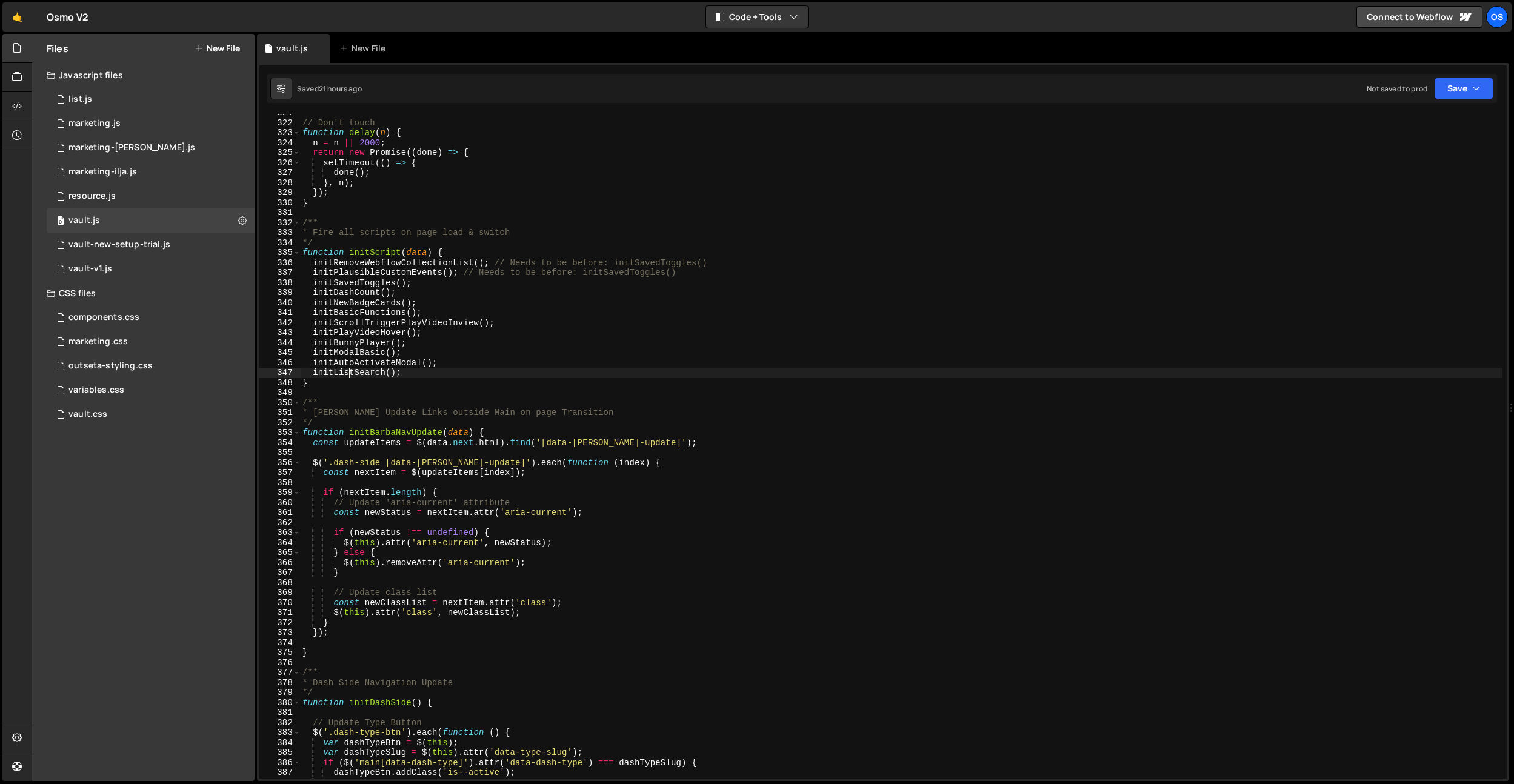
click at [351, 371] on div "// Don't touch function delay ( n ) { n = n || 2000 ; return new Promise (( don…" at bounding box center [901, 450] width 1202 height 685
click at [434, 307] on div "// Don't touch function delay ( n ) { n = n || 2000 ; return new Promise (( don…" at bounding box center [901, 450] width 1202 height 685
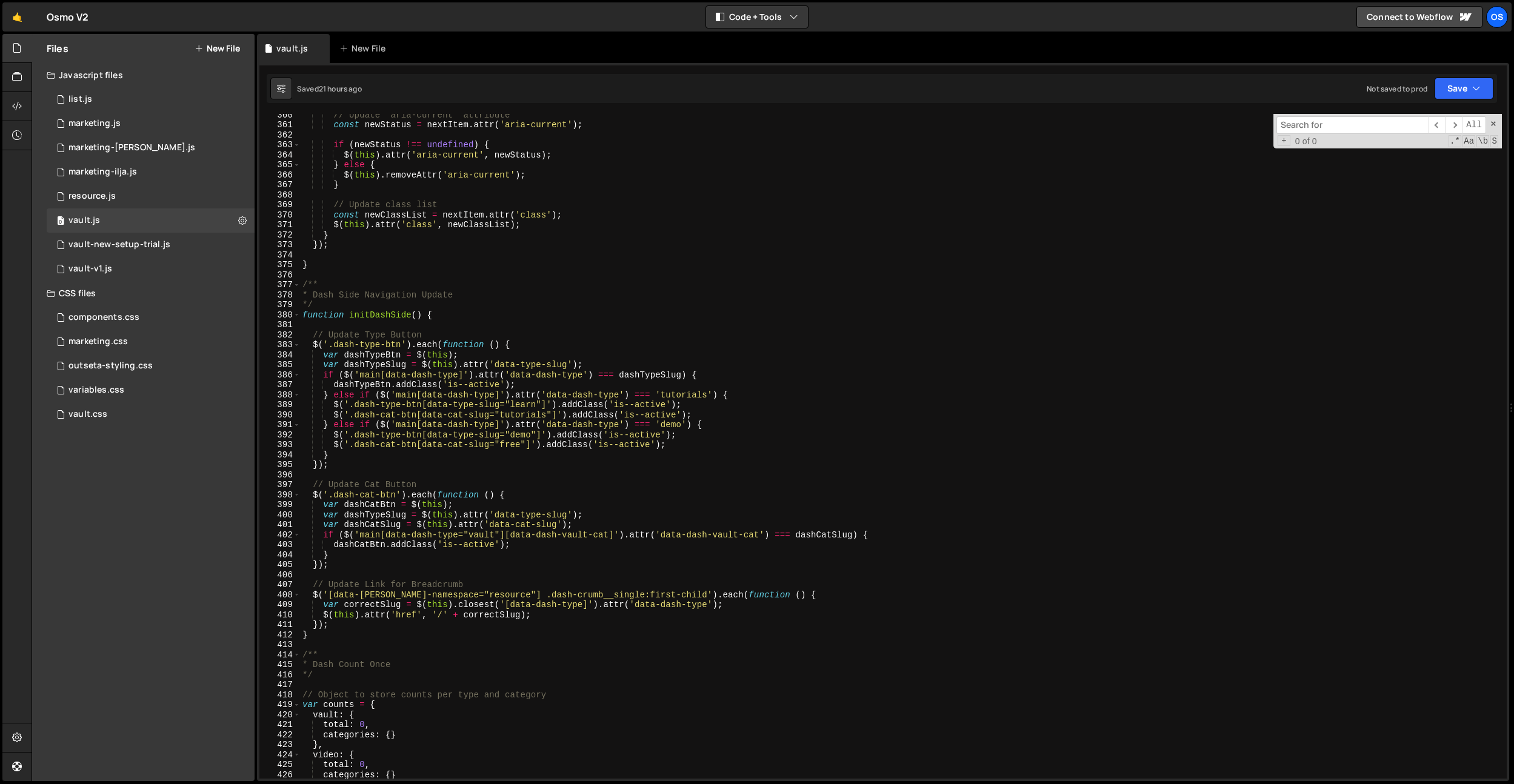
scroll to position [3015, 0]
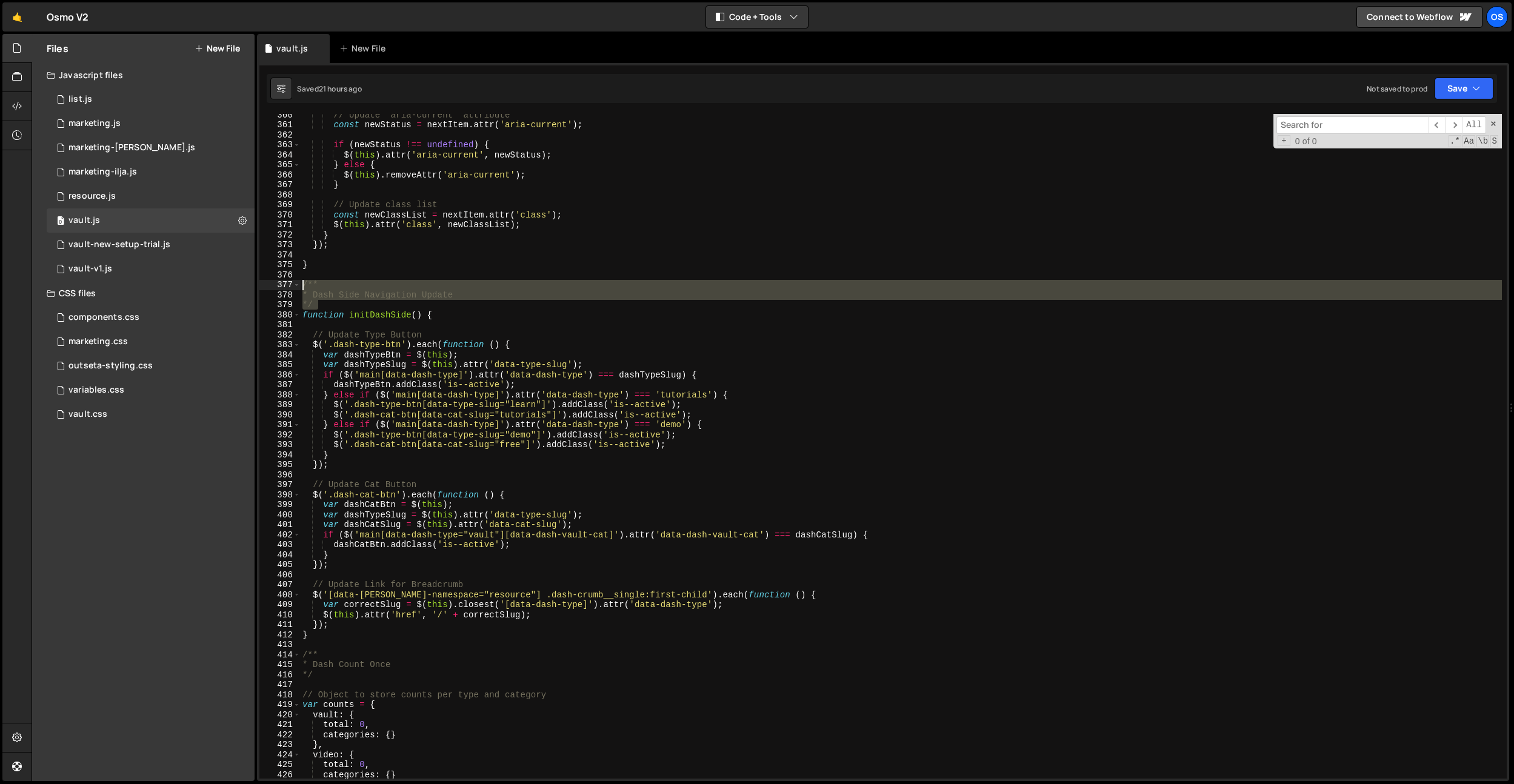
drag, startPoint x: 334, startPoint y: 301, endPoint x: 398, endPoint y: 316, distance: 65.7
click at [299, 285] on div "*/ 360 361 362 363 364 365 366 367 368 369 370 371 372 373 374 375 376 377 378 …" at bounding box center [883, 445] width 1247 height 664
type textarea "/** * Dash Side Navigation Update"
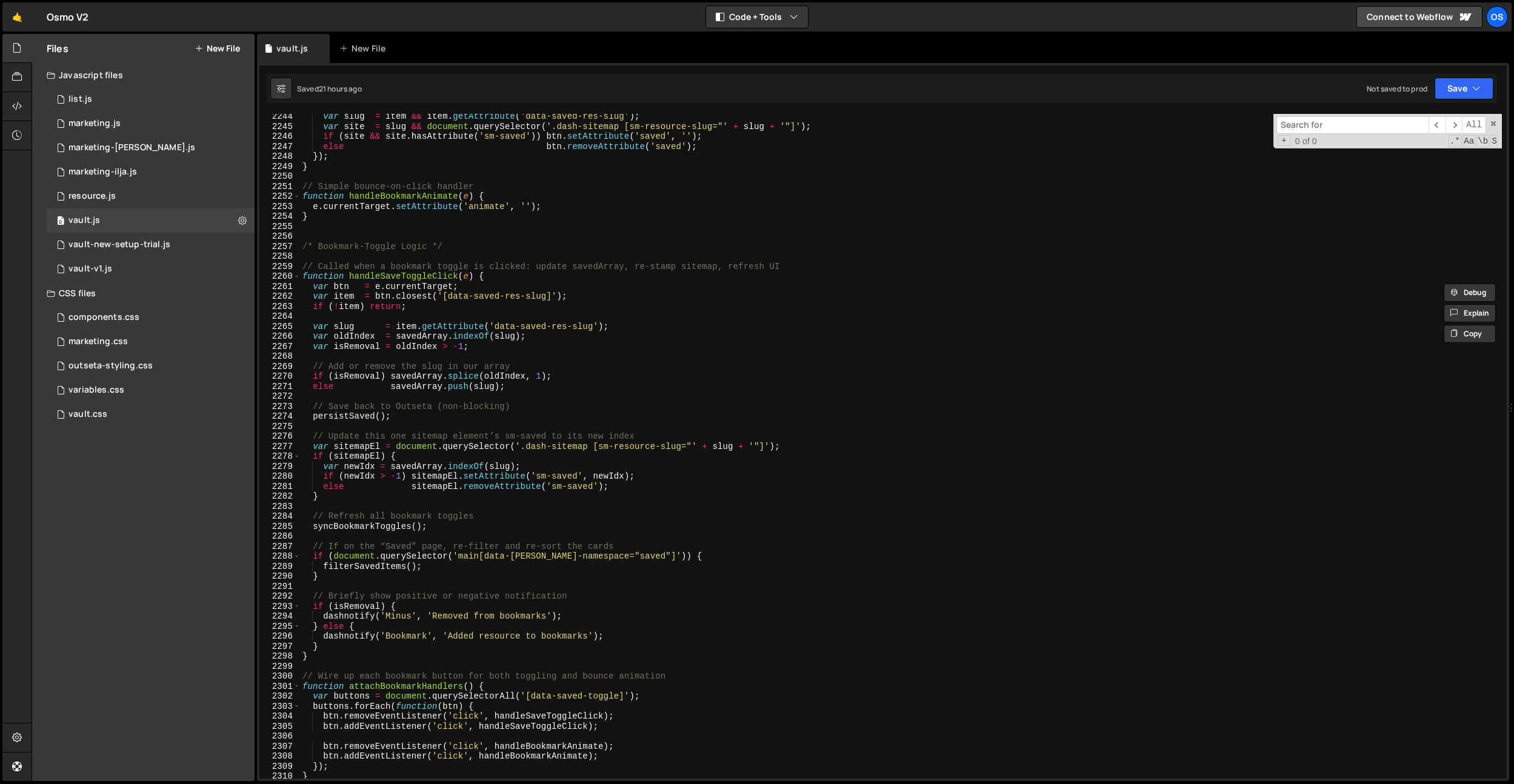
scroll to position [19192, 0]
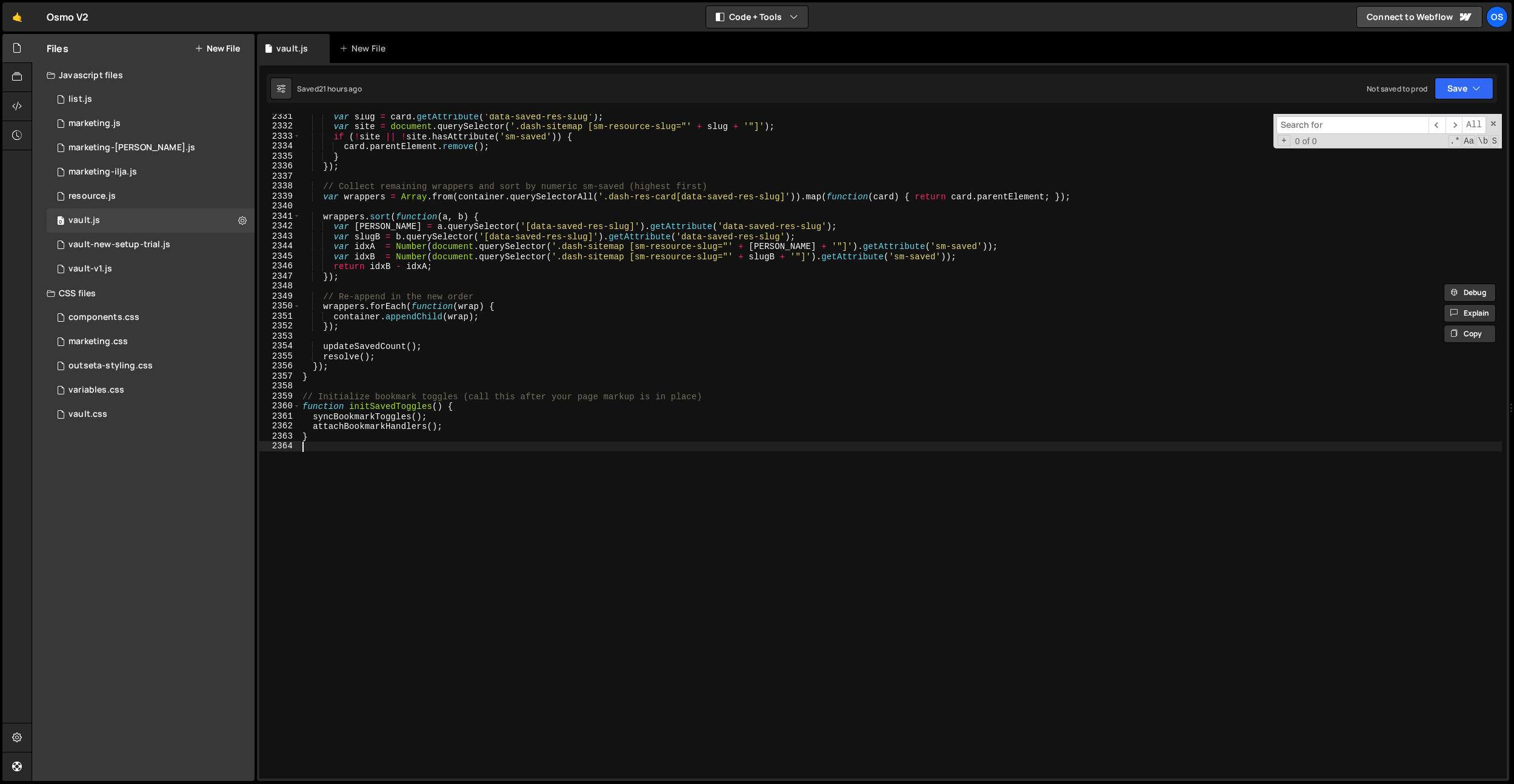
click at [521, 614] on div "var slug = card . getAttribute ( 'data-saved-res-slug' ) ; var site = document …" at bounding box center [901, 454] width 1202 height 685
paste textarea "*/"
drag, startPoint x: 473, startPoint y: 473, endPoint x: 319, endPoint y: 473, distance: 154.0
click at [319, 473] on div "var slug = card . getAttribute ( 'data-saved-res-slug' ) ; var site = document …" at bounding box center [901, 454] width 1202 height 685
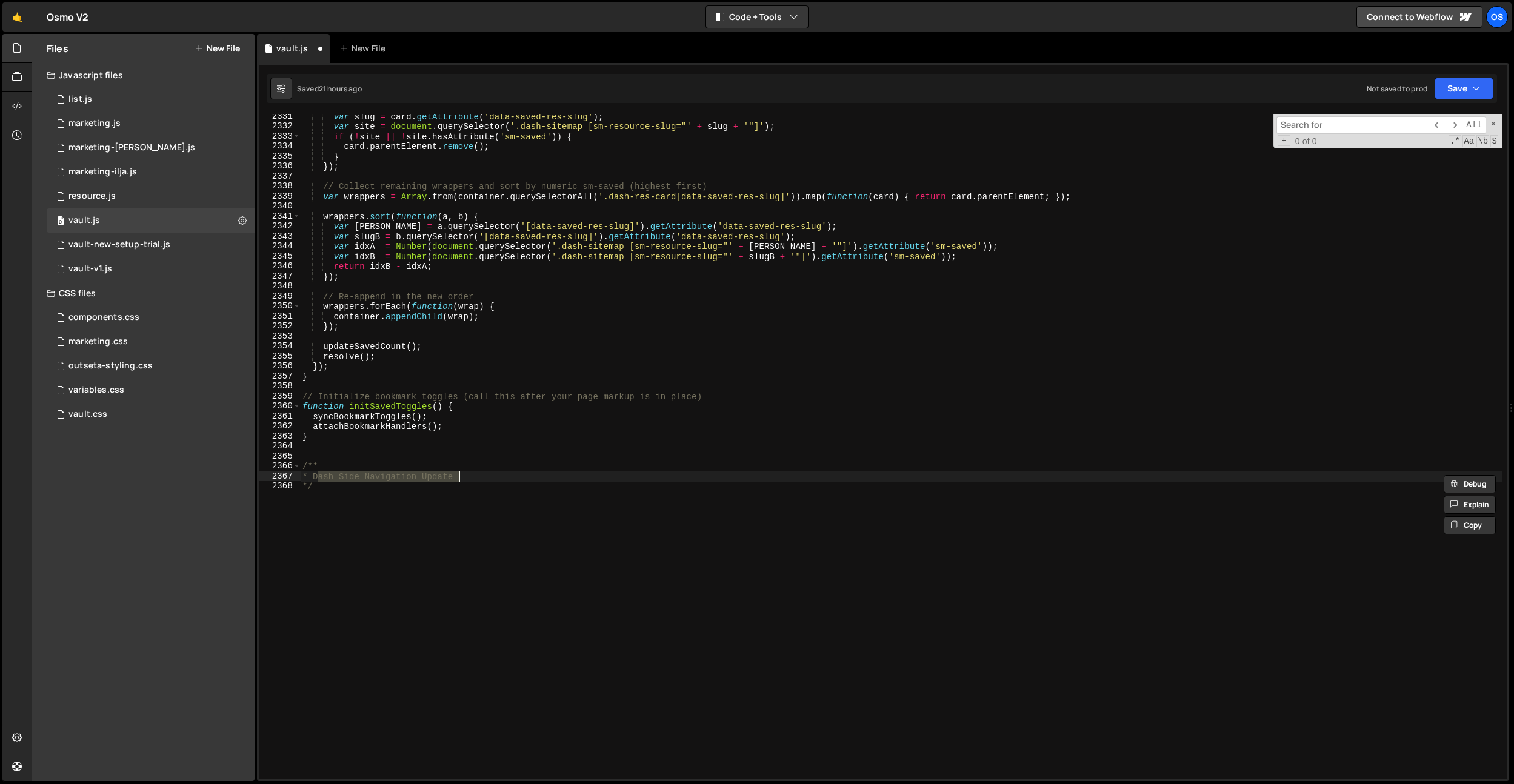
click at [344, 524] on div "var slug = card . getAttribute ( 'data-saved-res-slug' ) ; var site = document …" at bounding box center [901, 454] width 1202 height 685
type textarea "*/"
paste textarea "});"
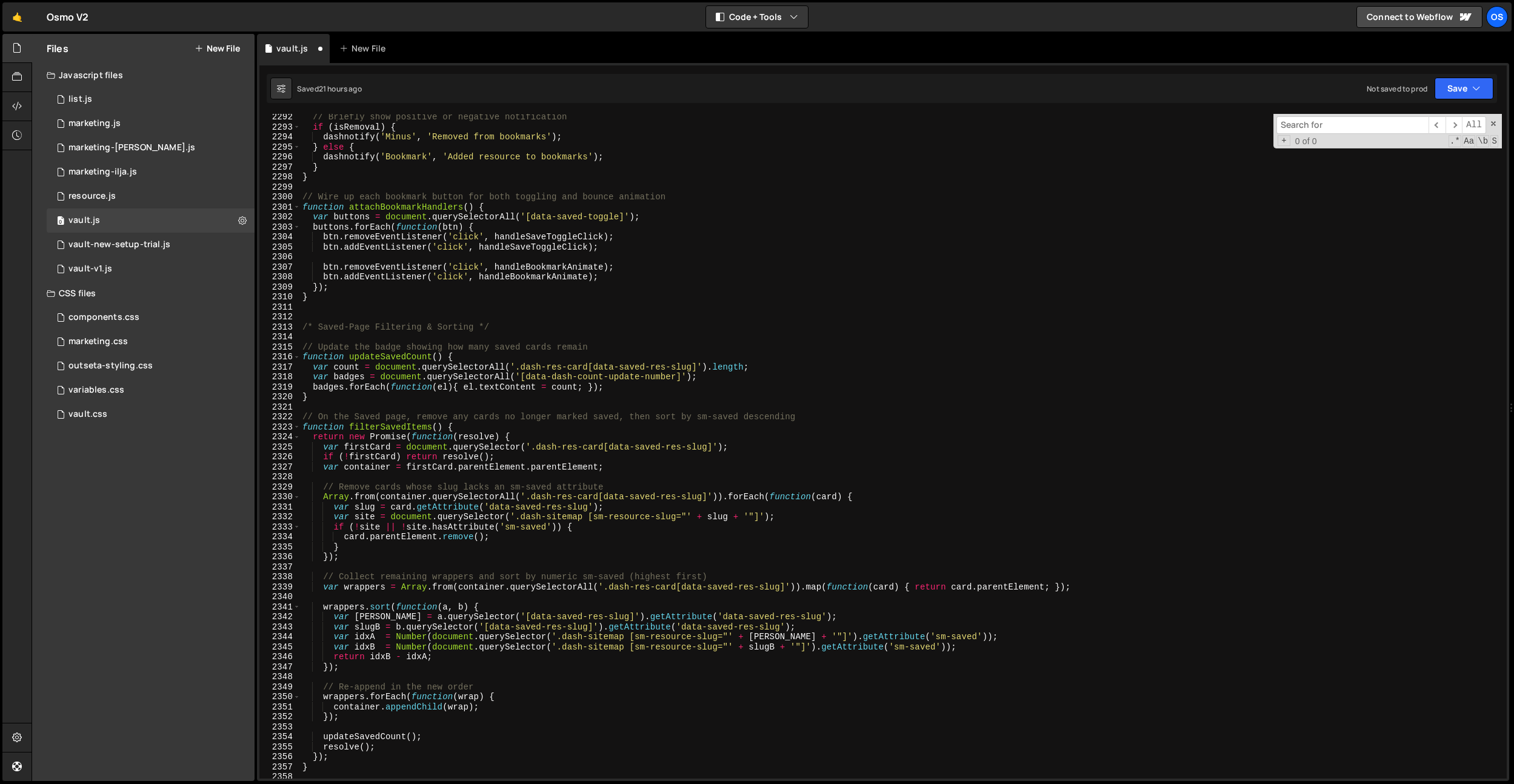
scroll to position [18911, 0]
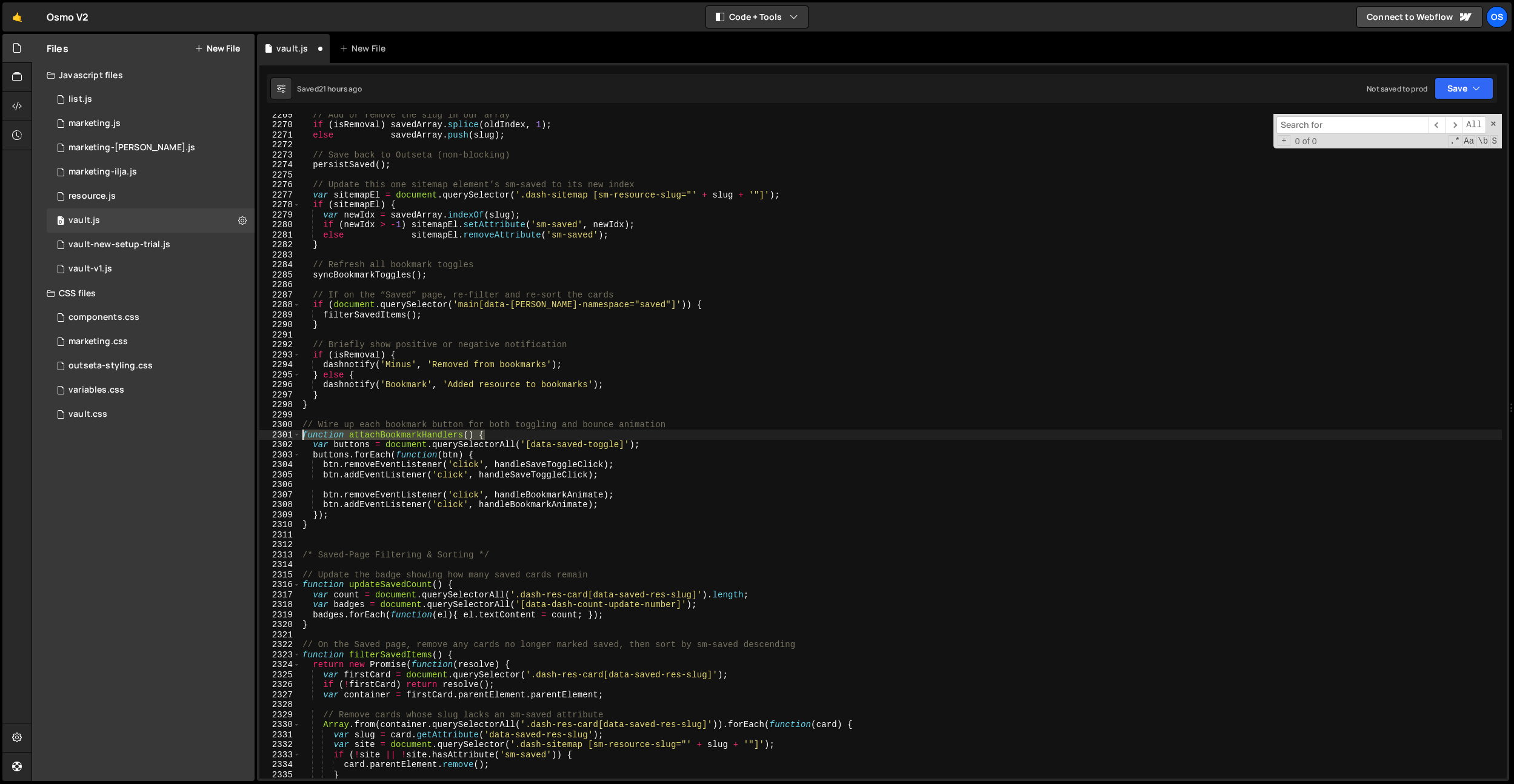
drag, startPoint x: 488, startPoint y: 435, endPoint x: 353, endPoint y: 466, distance: 138.5
click at [302, 434] on div "// Add or remove the slug in our array if ( isRemoval ) savedArray . splice ( o…" at bounding box center [901, 452] width 1202 height 685
type textarea "function attachBookmarkHandlers() {"
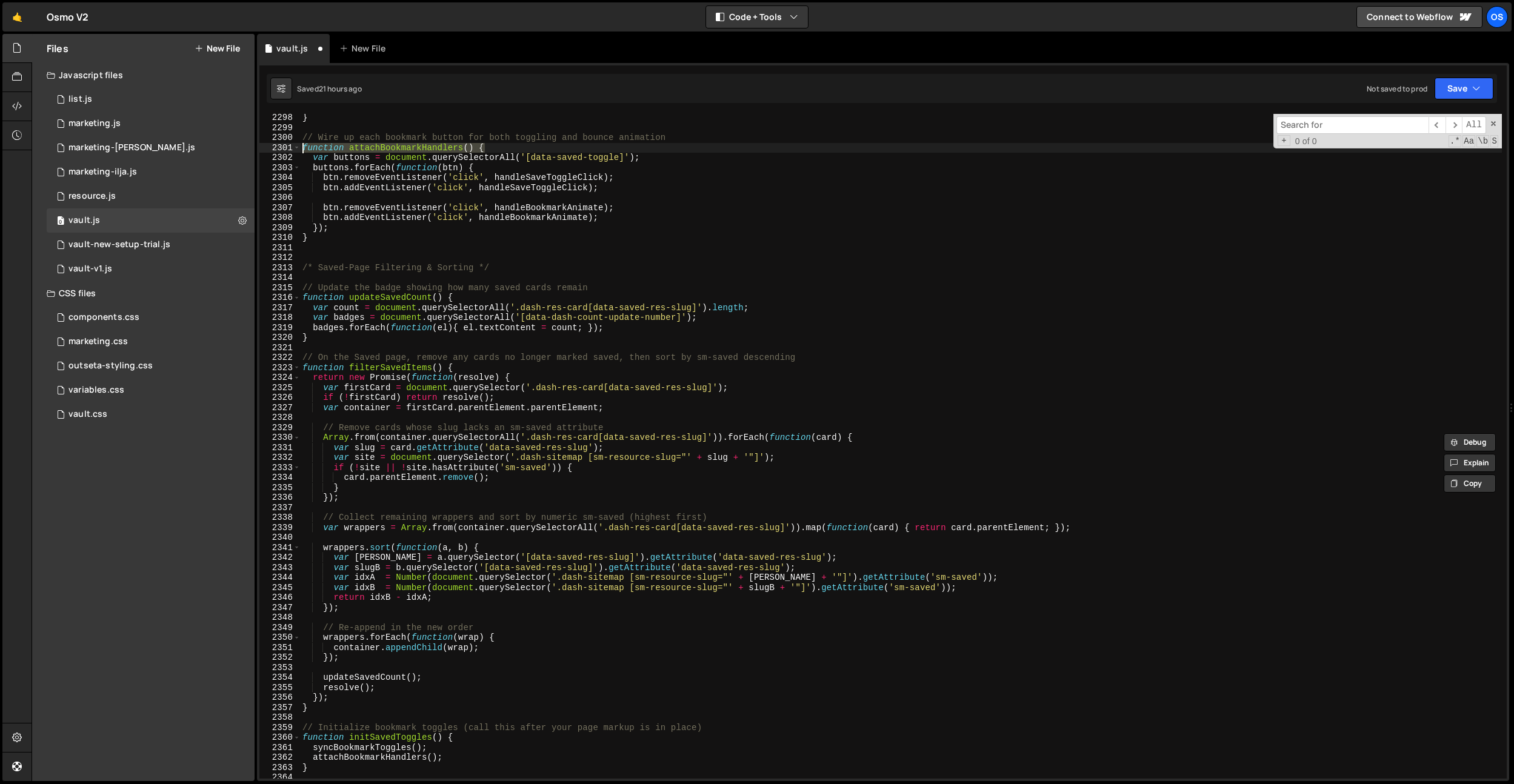
scroll to position [19192, 0]
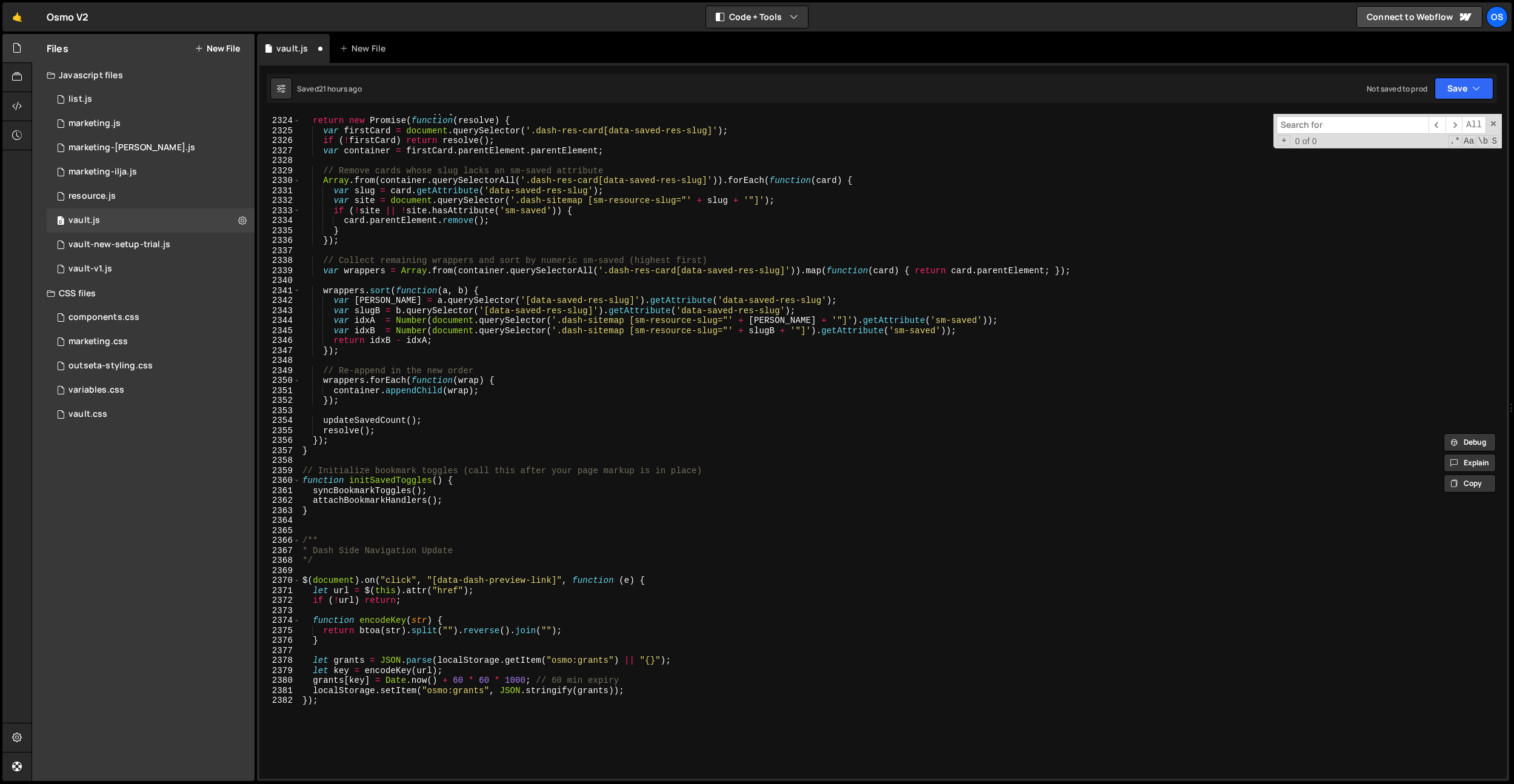
click at [318, 569] on div "function filterSavedItems ( ) { return new Promise ( function ( resolve ) { var…" at bounding box center [901, 448] width 1202 height 685
paste textarea "function attachBookmarkHandlers() {"
click at [365, 572] on div "function filterSavedItems ( ) { return new Promise ( function ( resolve ) { var…" at bounding box center [901, 448] width 1202 height 685
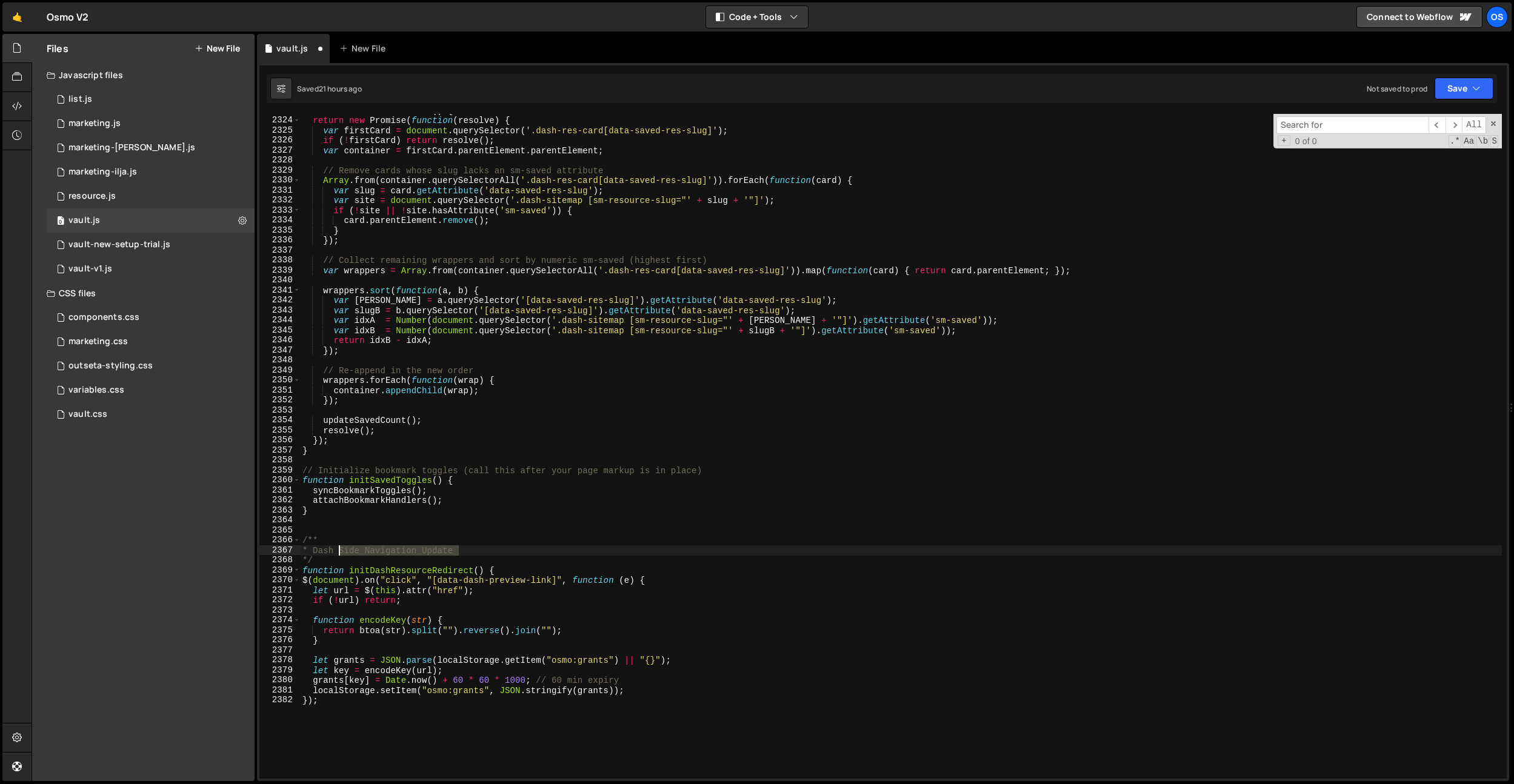
drag, startPoint x: 469, startPoint y: 553, endPoint x: 346, endPoint y: 548, distance: 123.1
click at [346, 548] on div "function filterSavedItems ( ) { return new Promise ( function ( resolve ) { var…" at bounding box center [901, 448] width 1202 height 685
click at [463, 443] on div "function filterSavedItems ( ) { return new Promise ( function ( resolve ) { var…" at bounding box center [901, 448] width 1202 height 685
click at [420, 698] on div "function filterSavedItems ( ) { return new Promise ( function ( resolve ) { var…" at bounding box center [901, 448] width 1202 height 685
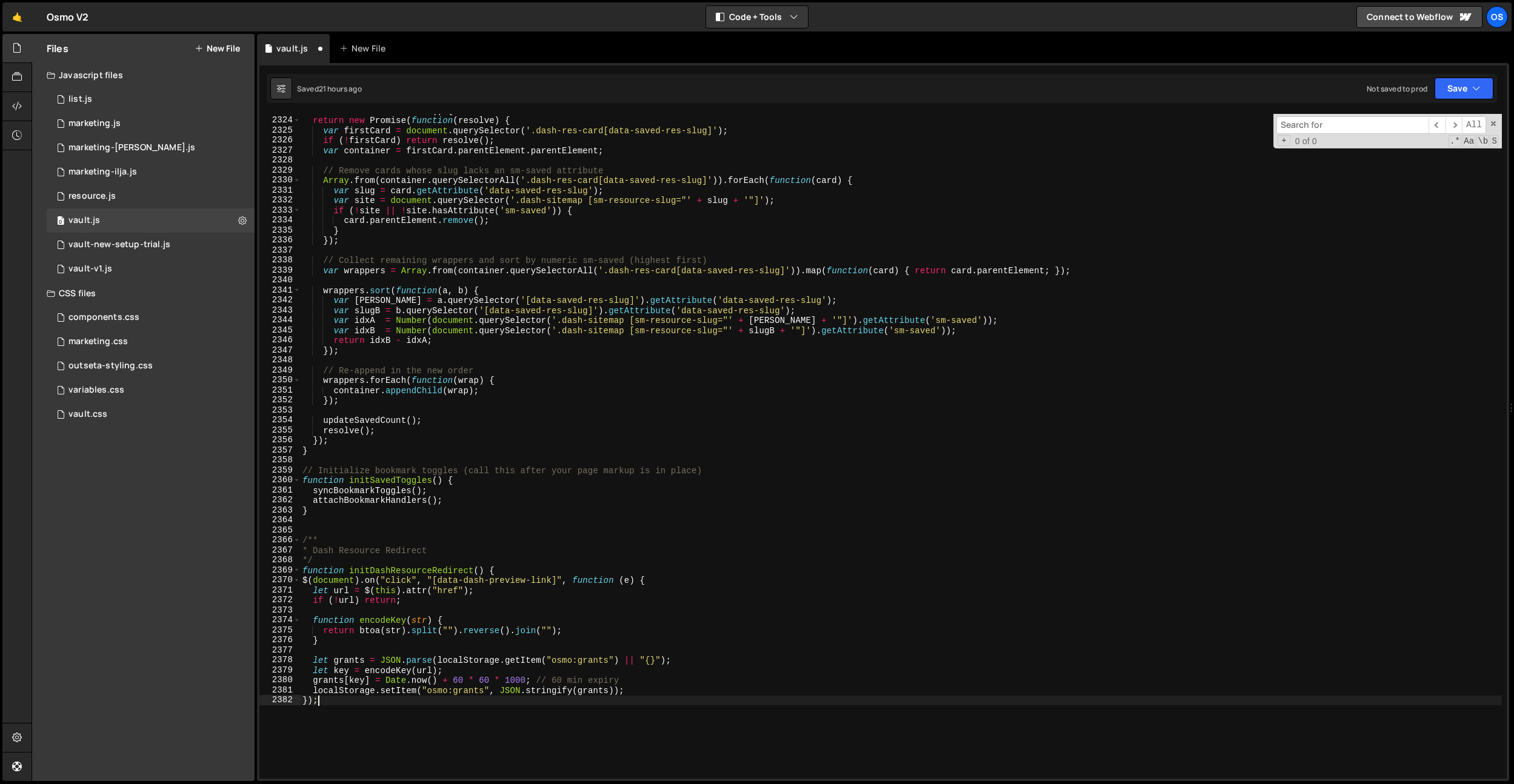
scroll to position [0, 1]
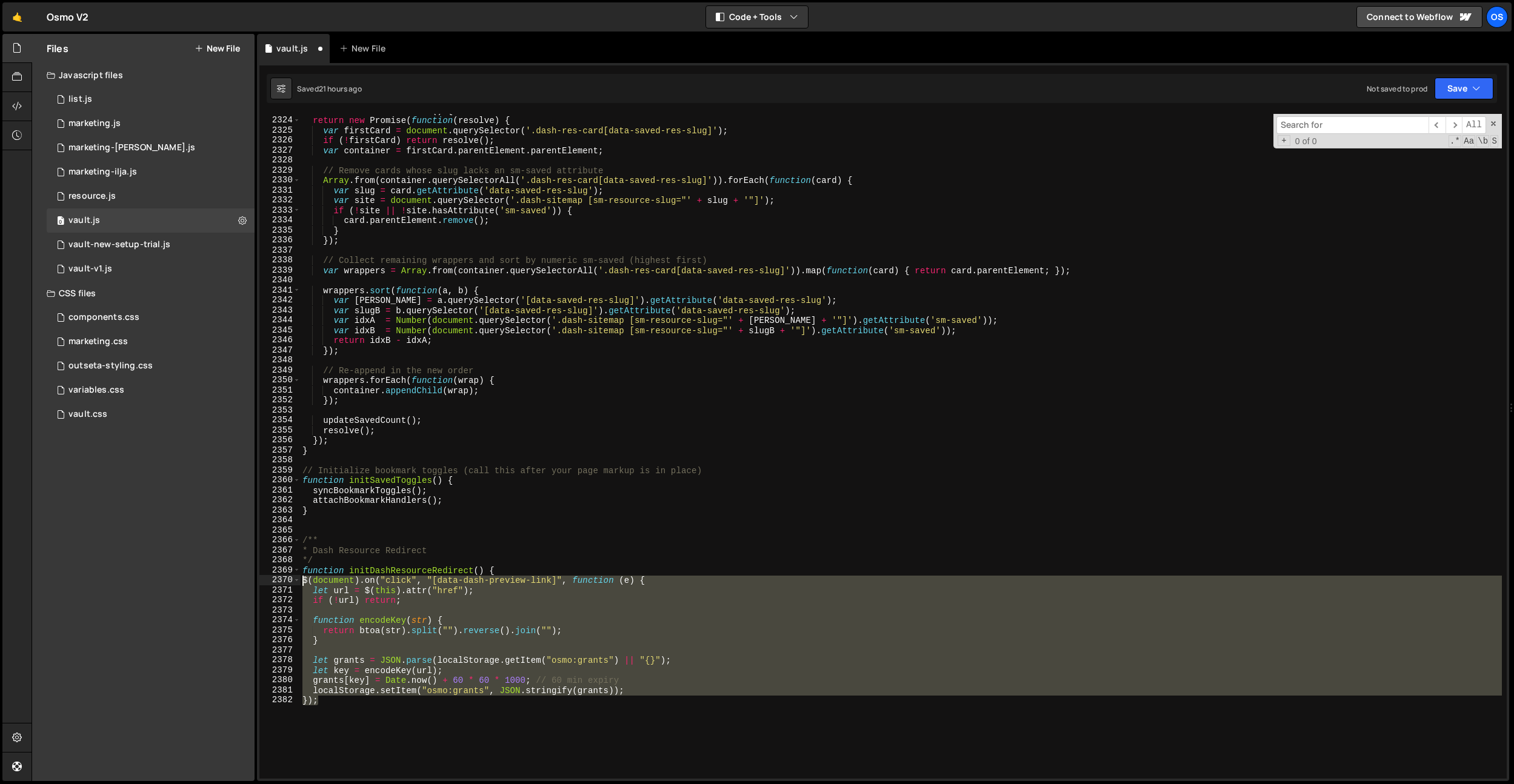
drag, startPoint x: 399, startPoint y: 714, endPoint x: 267, endPoint y: 582, distance: 186.7
click at [267, 582] on div "}); 2323 2324 2325 2326 2327 2328 2329 2330 2331 2332 2333 2334 2335 2336 2337 …" at bounding box center [883, 445] width 1247 height 664
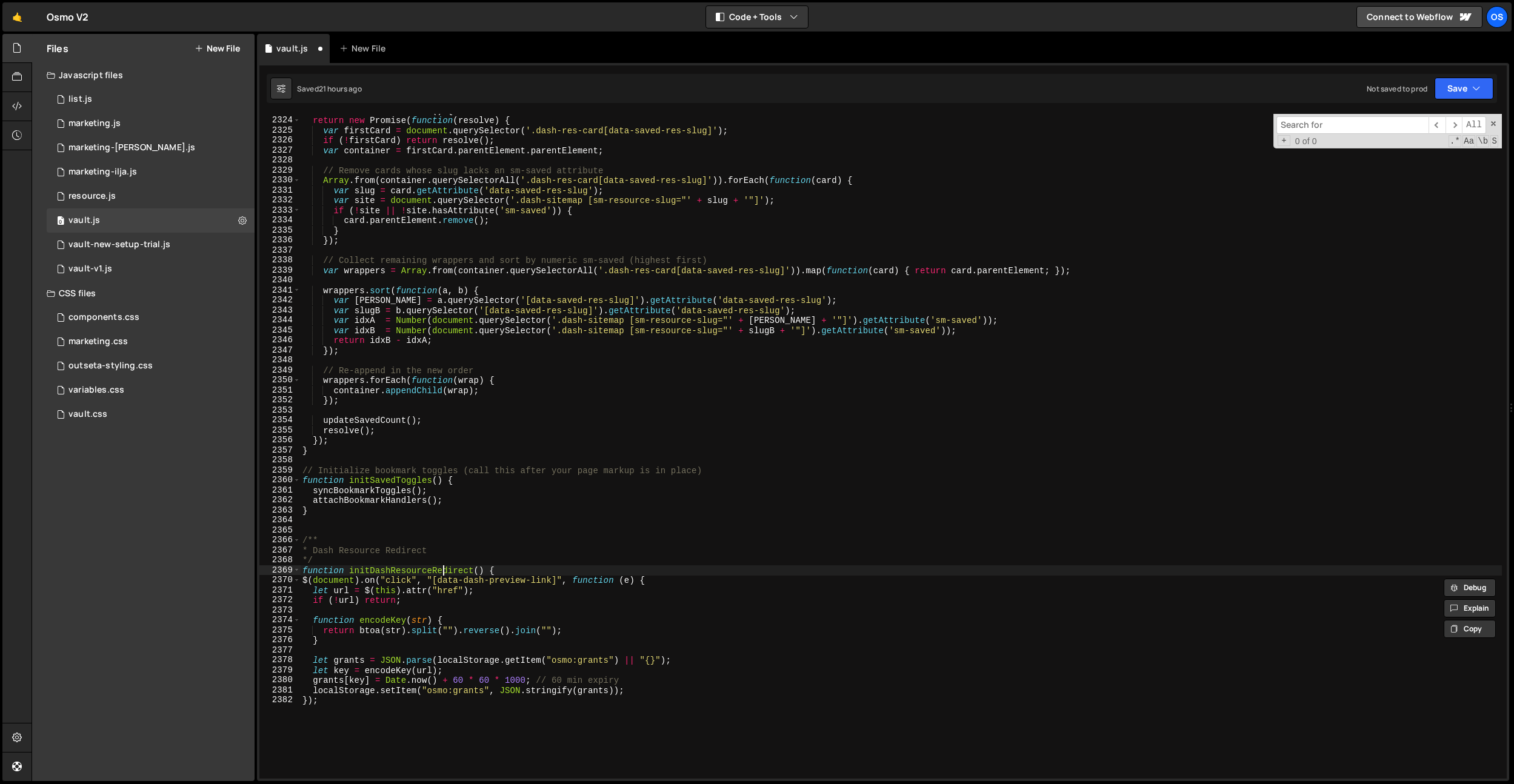
click at [443, 574] on div "function filterSavedItems ( ) { return new Promise ( function ( resolve ) { var…" at bounding box center [901, 448] width 1202 height 685
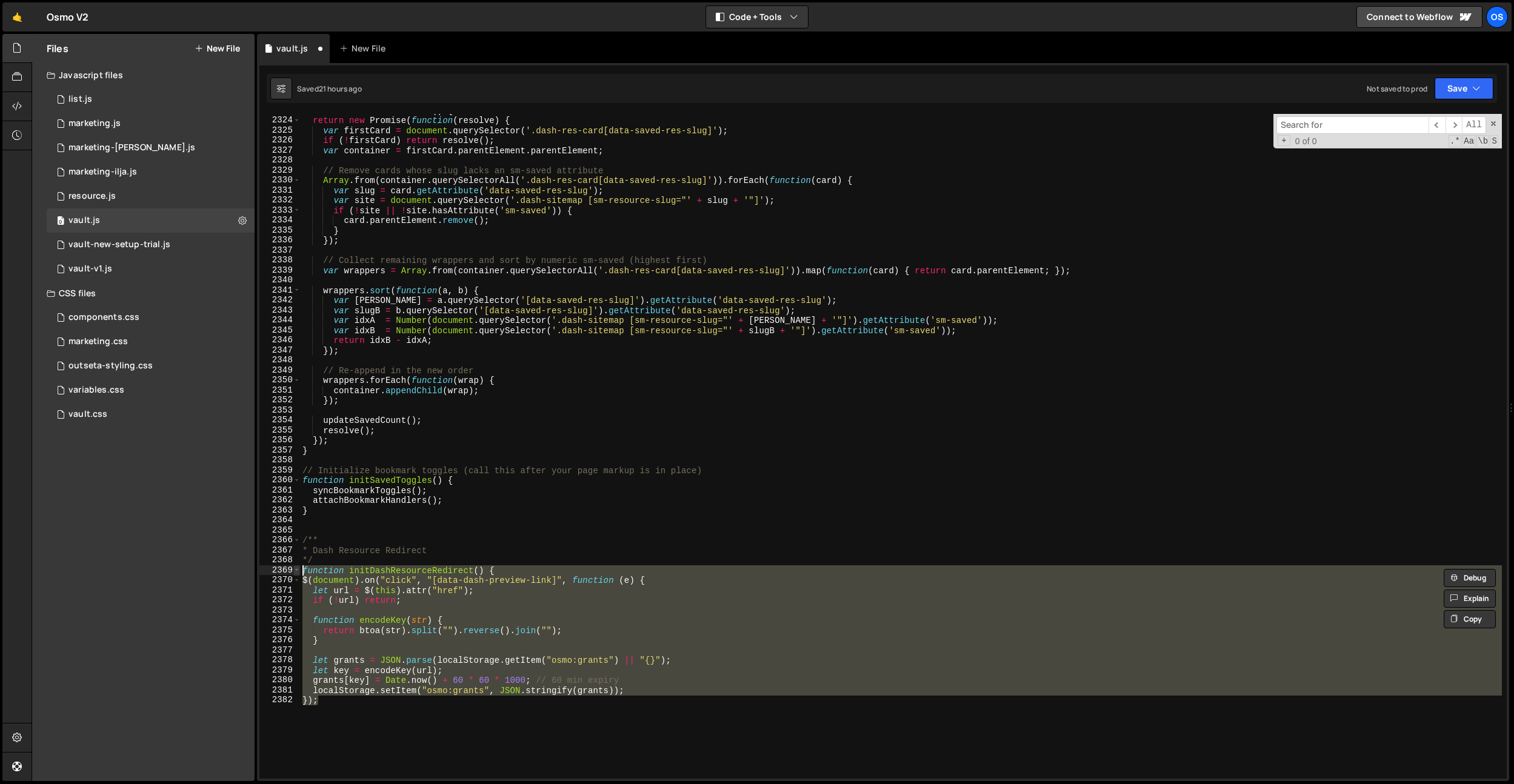
drag, startPoint x: 300, startPoint y: 648, endPoint x: 293, endPoint y: 573, distance: 75.3
click at [293, 573] on div "function initDashResourceRedirect() { 2323 2324 2325 2326 2327 2328 2329 2330 2…" at bounding box center [883, 445] width 1247 height 664
paste textarea "}"
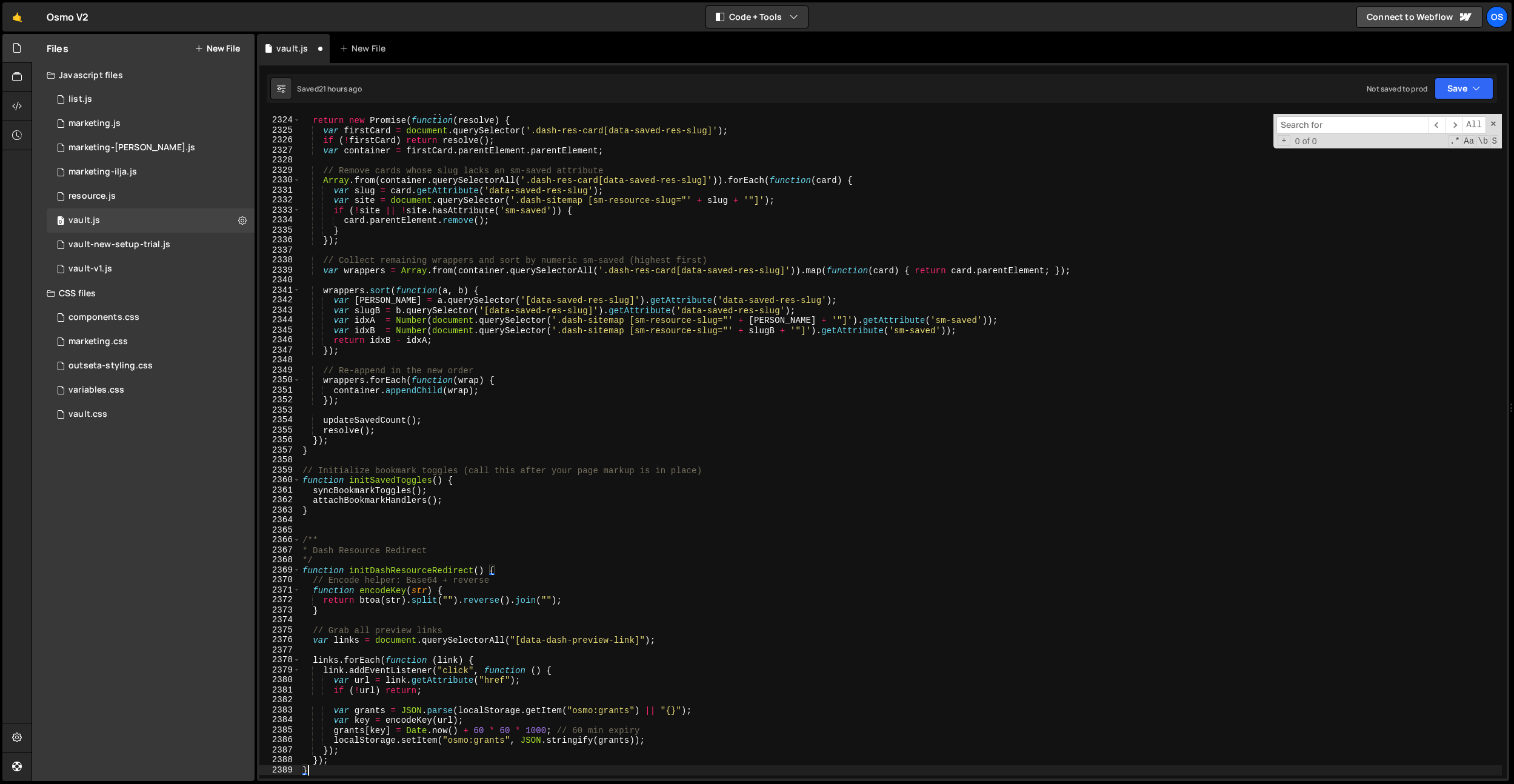
scroll to position [0, 0]
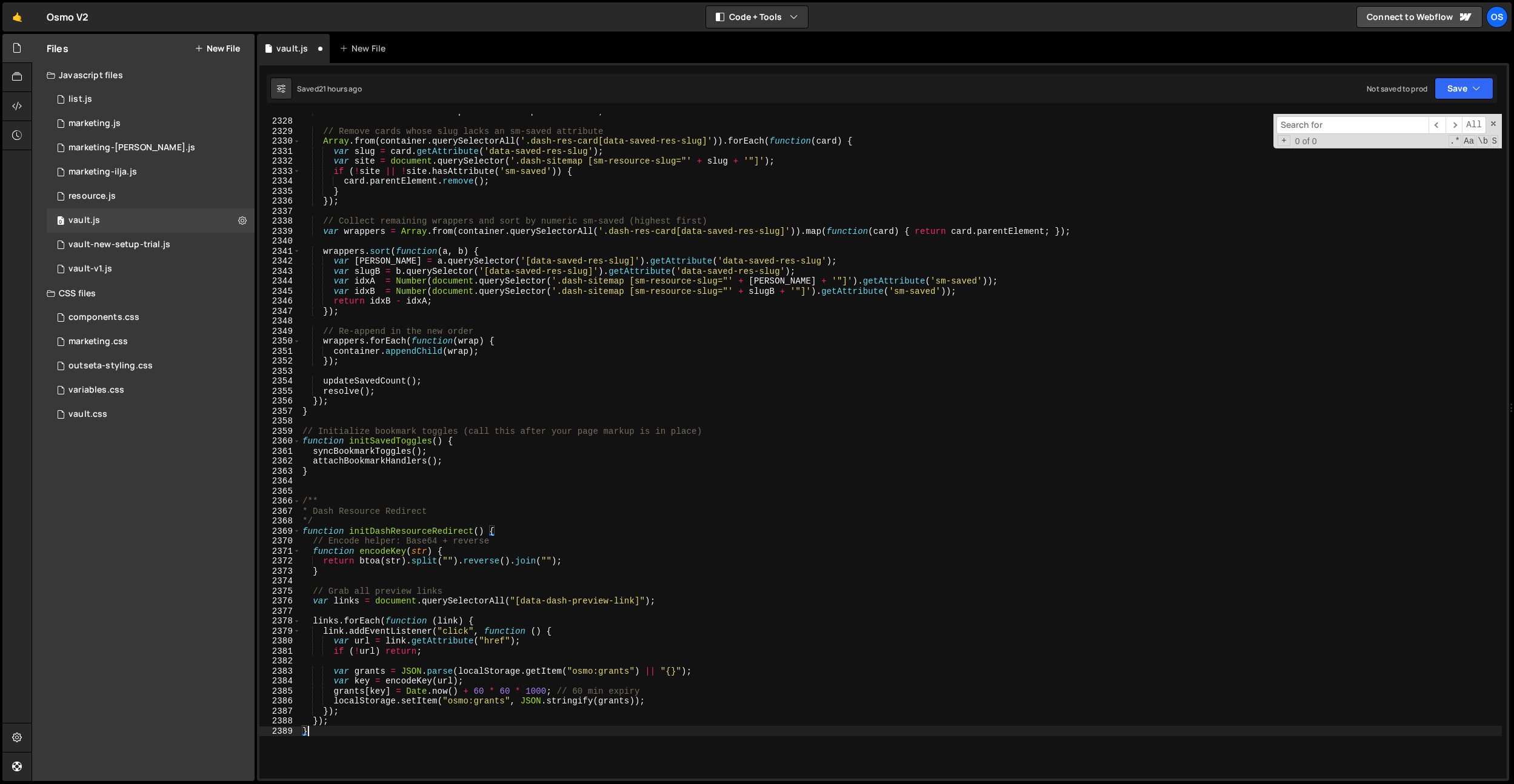
click at [414, 635] on div "var container = firstCard . parentElement . parentElement ; // Remove cards who…" at bounding box center [901, 448] width 1202 height 685
drag, startPoint x: 457, startPoint y: 595, endPoint x: 266, endPoint y: 592, distance: 191.0
click at [266, 592] on div "link.addEventListener("click", function () { [CREDIT_CARD_NUMBER] 2331 2332 233…" at bounding box center [883, 445] width 1247 height 664
type textarea "// Grab all preview links"
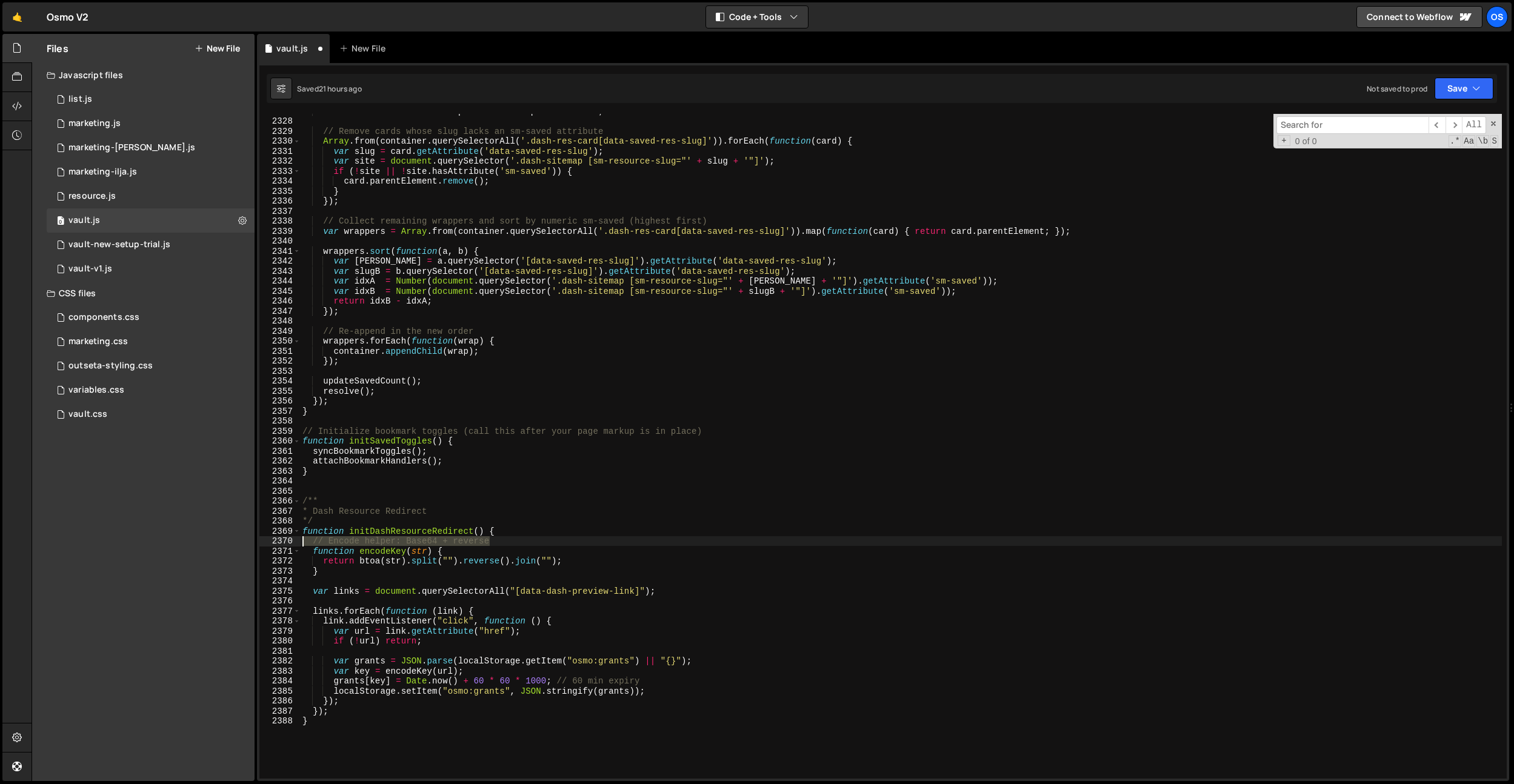
drag, startPoint x: 529, startPoint y: 543, endPoint x: 272, endPoint y: 543, distance: 257.0
click at [272, 543] on div "[CREDIT_CARD_NUMBER] 2331 2332 2333 2334 2335 2336 2337 2338 2339 2340 2341 234…" at bounding box center [883, 445] width 1247 height 664
type textarea "// Encode helper: Base64 + reverse"
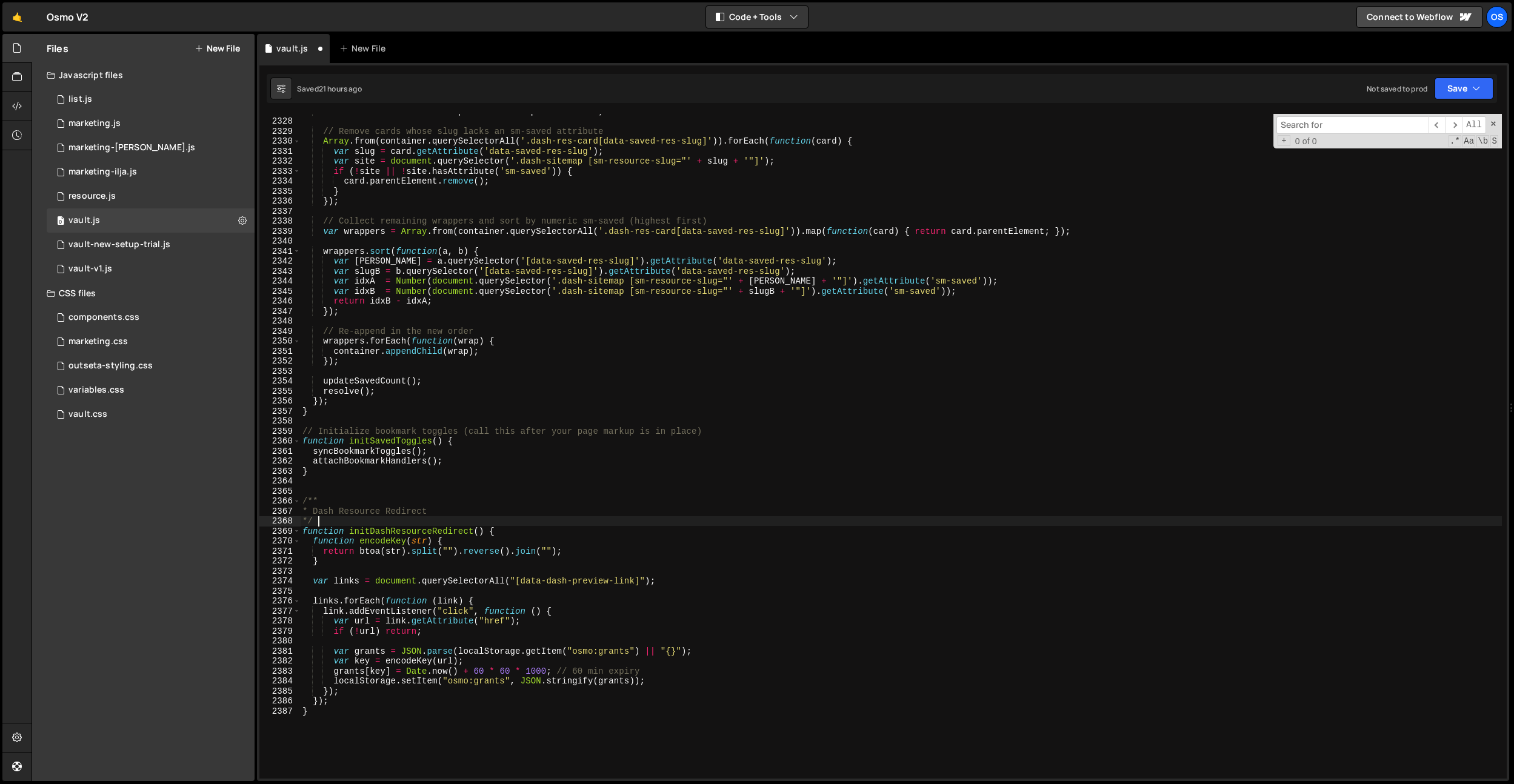
click at [411, 523] on div "var container = firstCard . parentElement . parentElement ; // Remove cards who…" at bounding box center [901, 448] width 1202 height 685
click at [414, 529] on div "var container = firstCard . parentElement . parentElement ; // Remove cards who…" at bounding box center [901, 448] width 1202 height 685
type textarea "function initDashResourceRedirect() {"
click at [414, 529] on div "var container = firstCard . parentElement . parentElement ; // Remove cards who…" at bounding box center [901, 448] width 1202 height 685
click at [388, 491] on div "var container = firstCard . parentElement . parentElement ; // Remove cards who…" at bounding box center [901, 448] width 1202 height 685
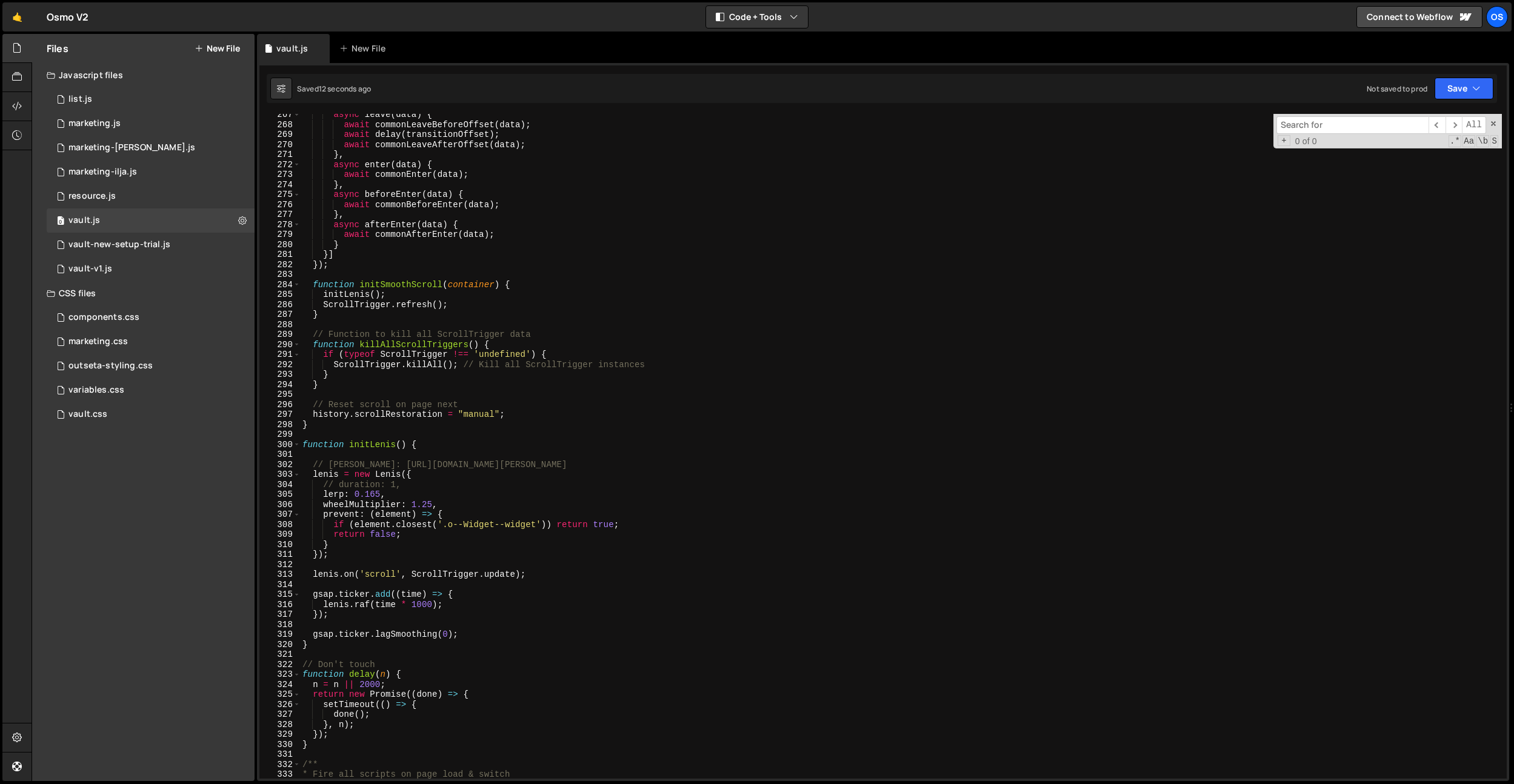
scroll to position [2666, 0]
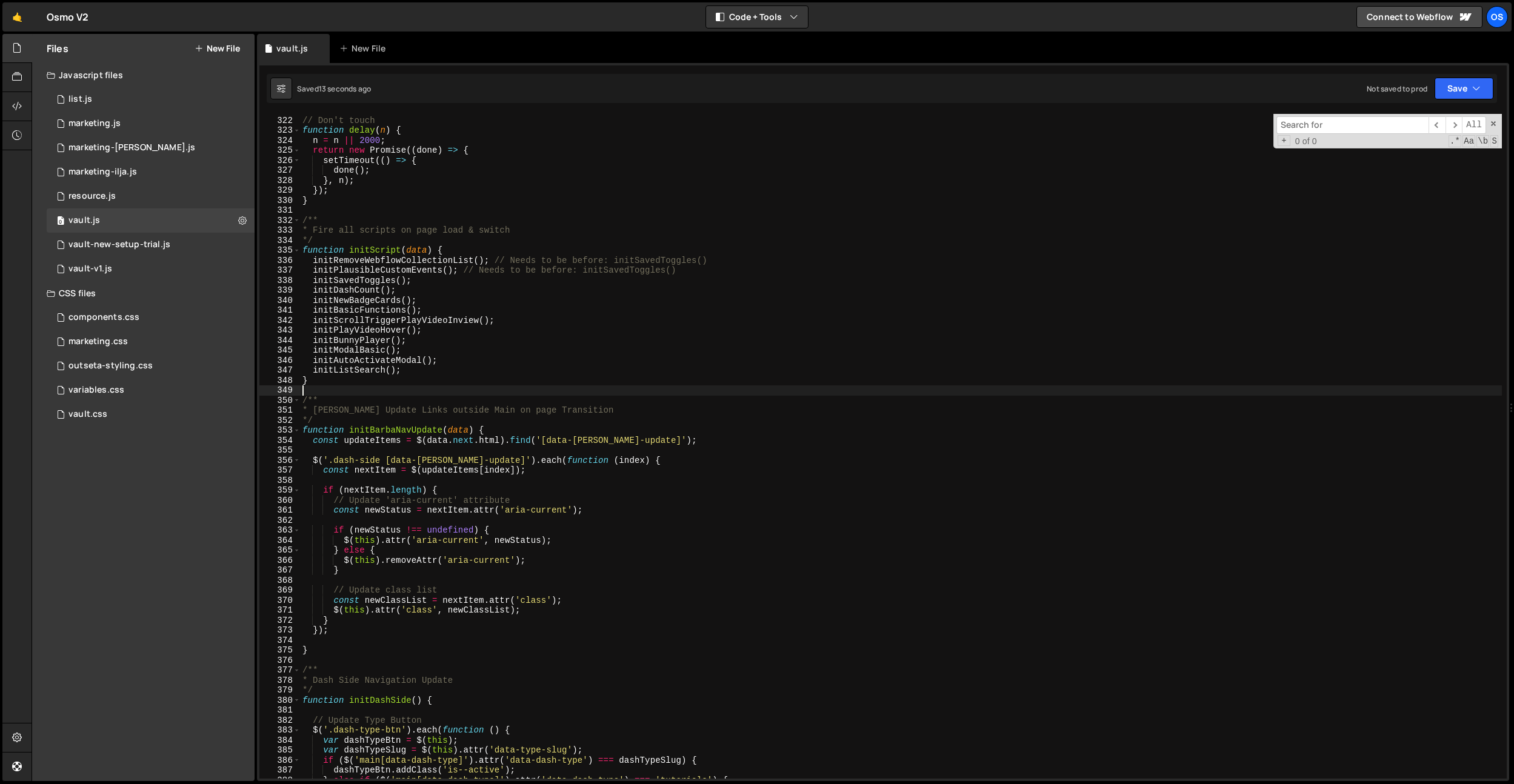
click at [413, 389] on div "// Don't touch function delay ( n ) { n = n || 2000 ; return new Promise (( don…" at bounding box center [901, 448] width 1202 height 685
click at [420, 371] on div "// Don't touch function delay ( n ) { n = n || 2000 ; return new Promise (( don…" at bounding box center [901, 448] width 1202 height 685
type textarea "initListSearch();"
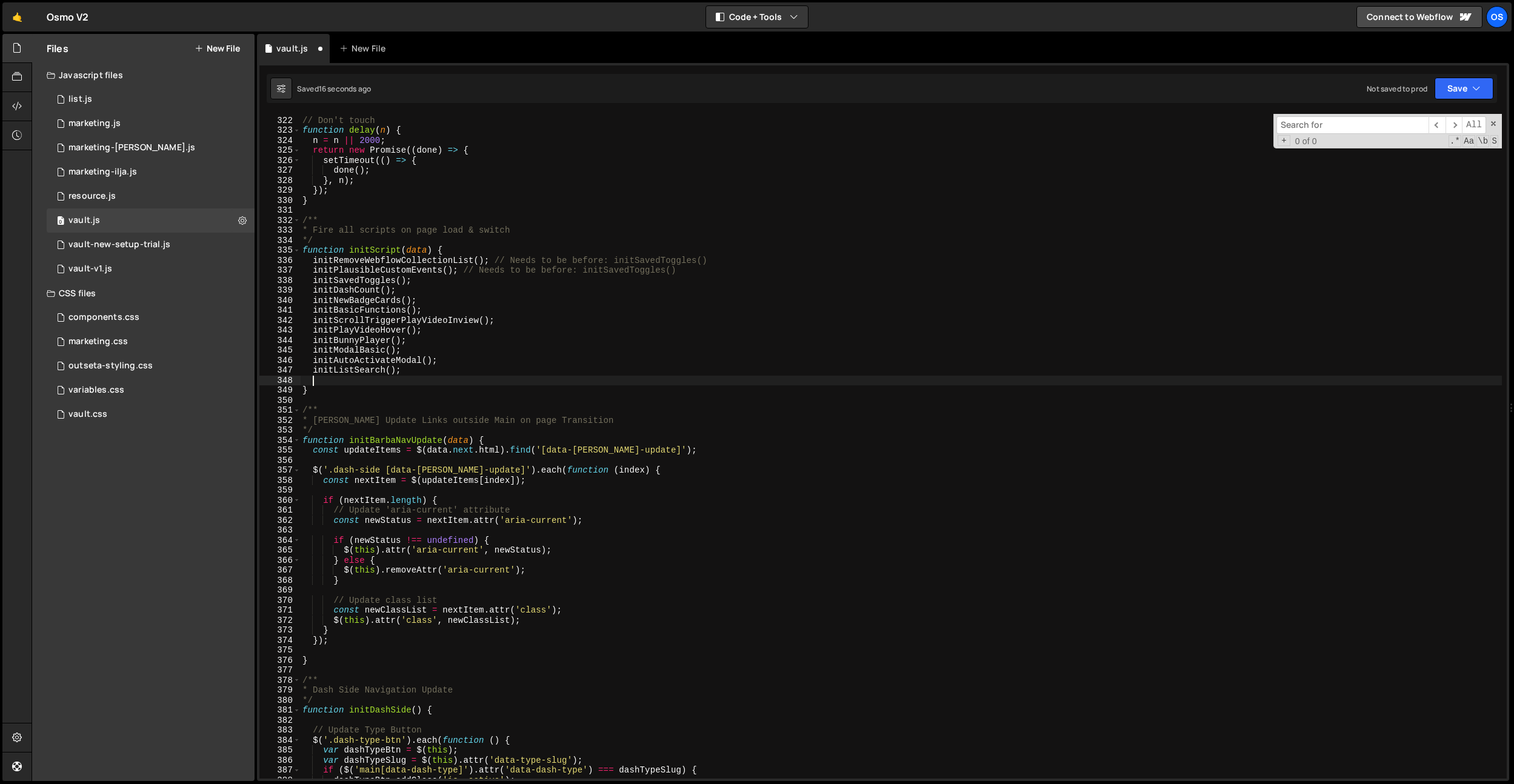
paste textarea "initDashResourceRedirect"
type textarea "initDashResourceRedirect"
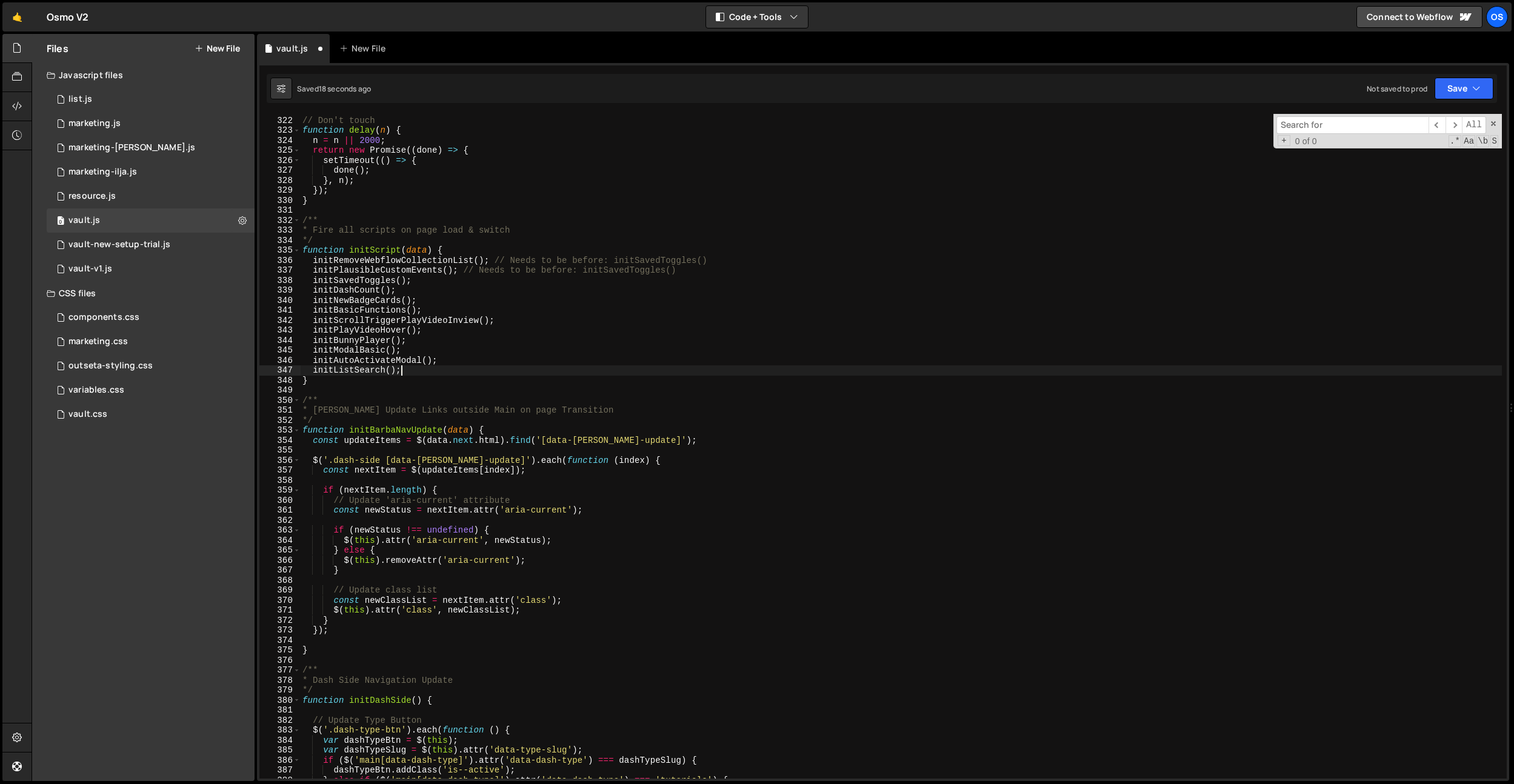
click at [457, 358] on div "// Don't touch function delay ( n ) { n = n || 2000 ; return new Promise (( don…" at bounding box center [901, 448] width 1202 height 685
click at [450, 347] on div "// Don't touch function delay ( n ) { n = n || 2000 ; return new Promise (( don…" at bounding box center [901, 448] width 1202 height 685
click at [447, 336] on div "// Don't touch function delay ( n ) { n = n || 2000 ; return new Promise (( don…" at bounding box center [901, 448] width 1202 height 685
click at [454, 330] on div "// Don't touch function delay ( n ) { n = n || 2000 ; return new Promise (( don…" at bounding box center [901, 448] width 1202 height 685
click at [457, 308] on div "// Don't touch function delay ( n ) { n = n || 2000 ; return new Promise (( don…" at bounding box center [901, 448] width 1202 height 685
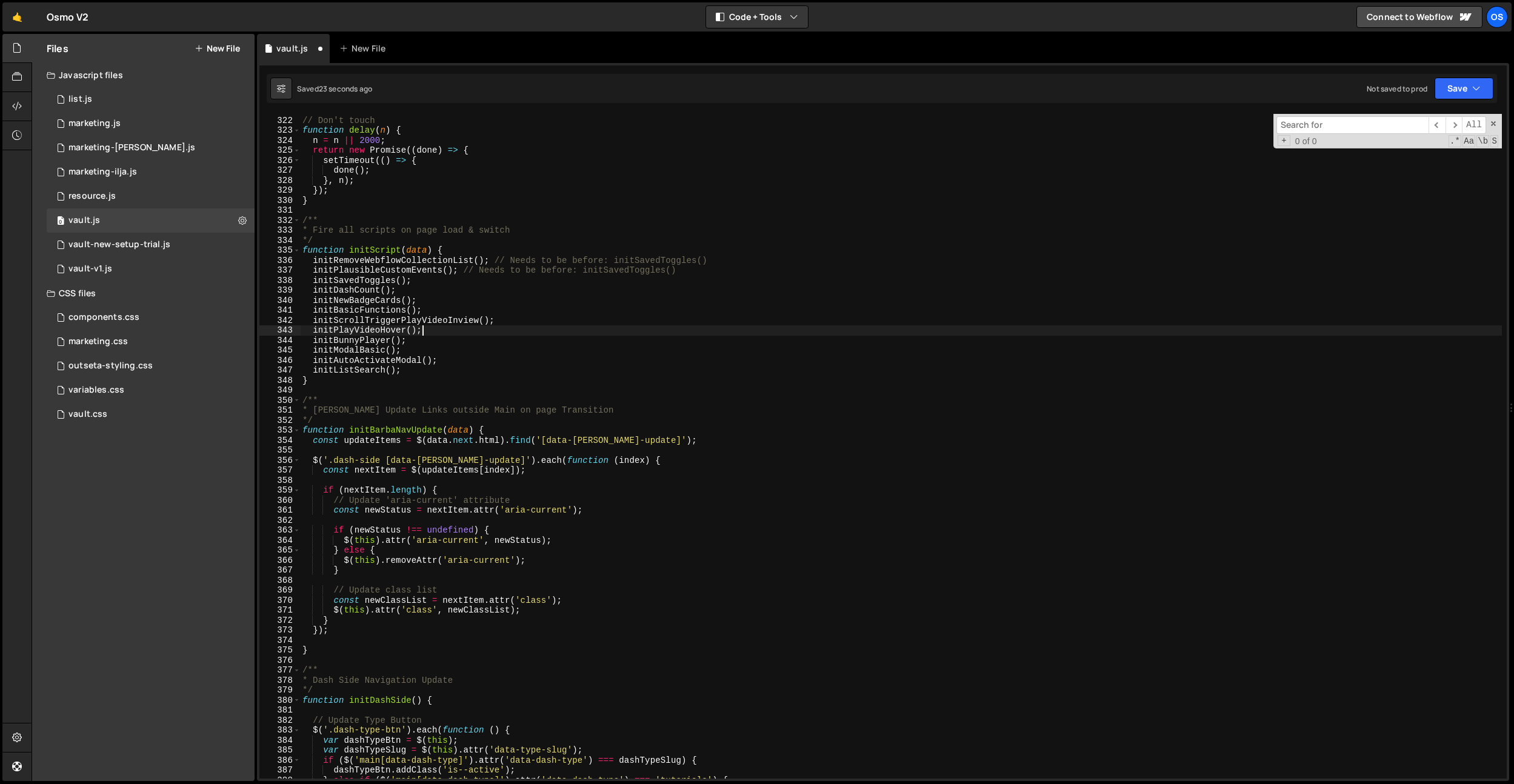
type textarea "initBasicFunctions();"
paste textarea "initDashResourceRedirect"
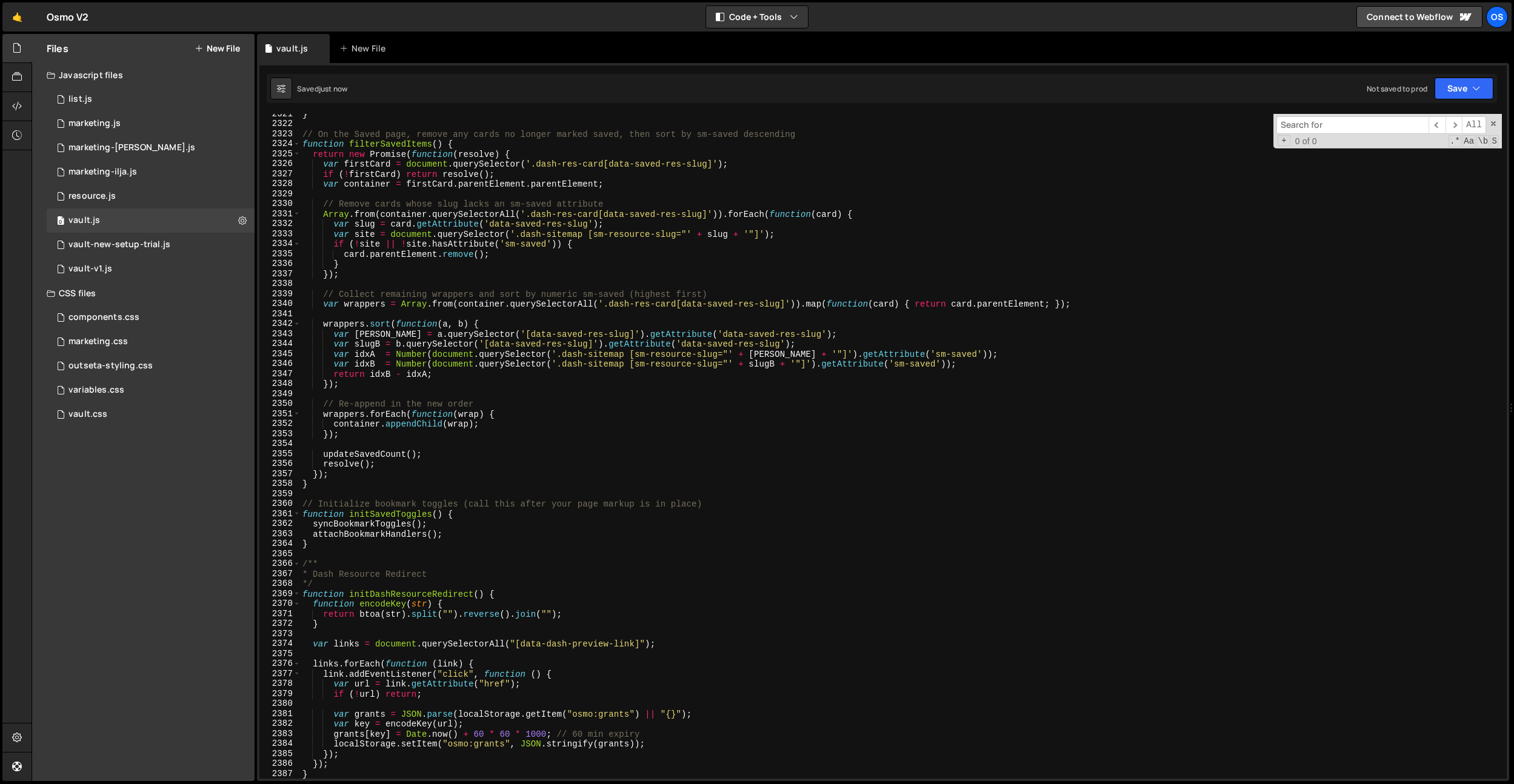
scroll to position [19192, 0]
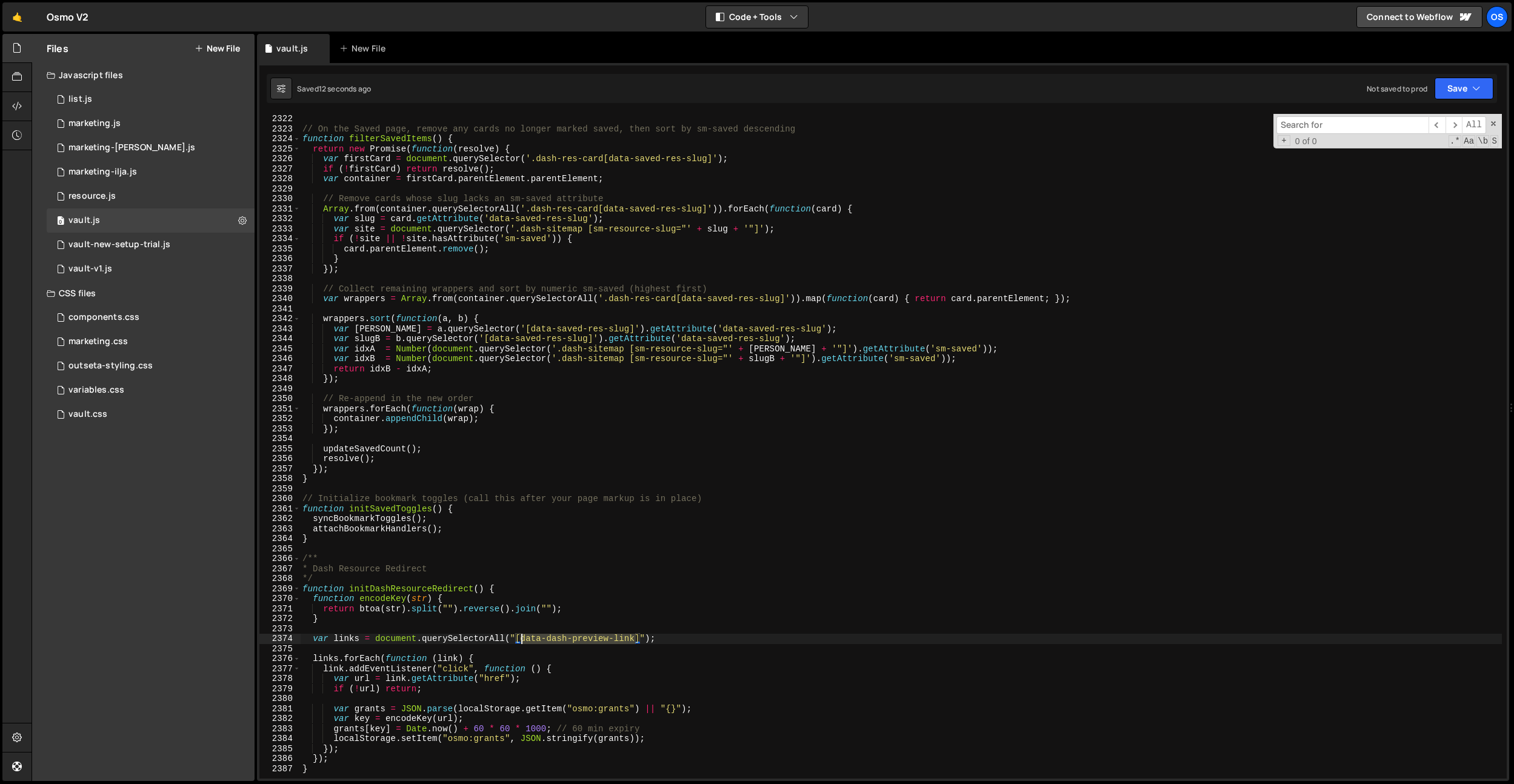
drag, startPoint x: 634, startPoint y: 641, endPoint x: 521, endPoint y: 638, distance: 113.0
click at [521, 639] on div "// On the Saved page, remove any cards no longer marked saved, then sort by sm-…" at bounding box center [901, 456] width 1202 height 685
drag, startPoint x: 621, startPoint y: 675, endPoint x: 625, endPoint y: 667, distance: 8.9
click at [621, 673] on div "// On the Saved page, remove any cards no longer marked saved, then sort by sm-…" at bounding box center [901, 456] width 1202 height 685
drag, startPoint x: 635, startPoint y: 642, endPoint x: 538, endPoint y: 663, distance: 99.2
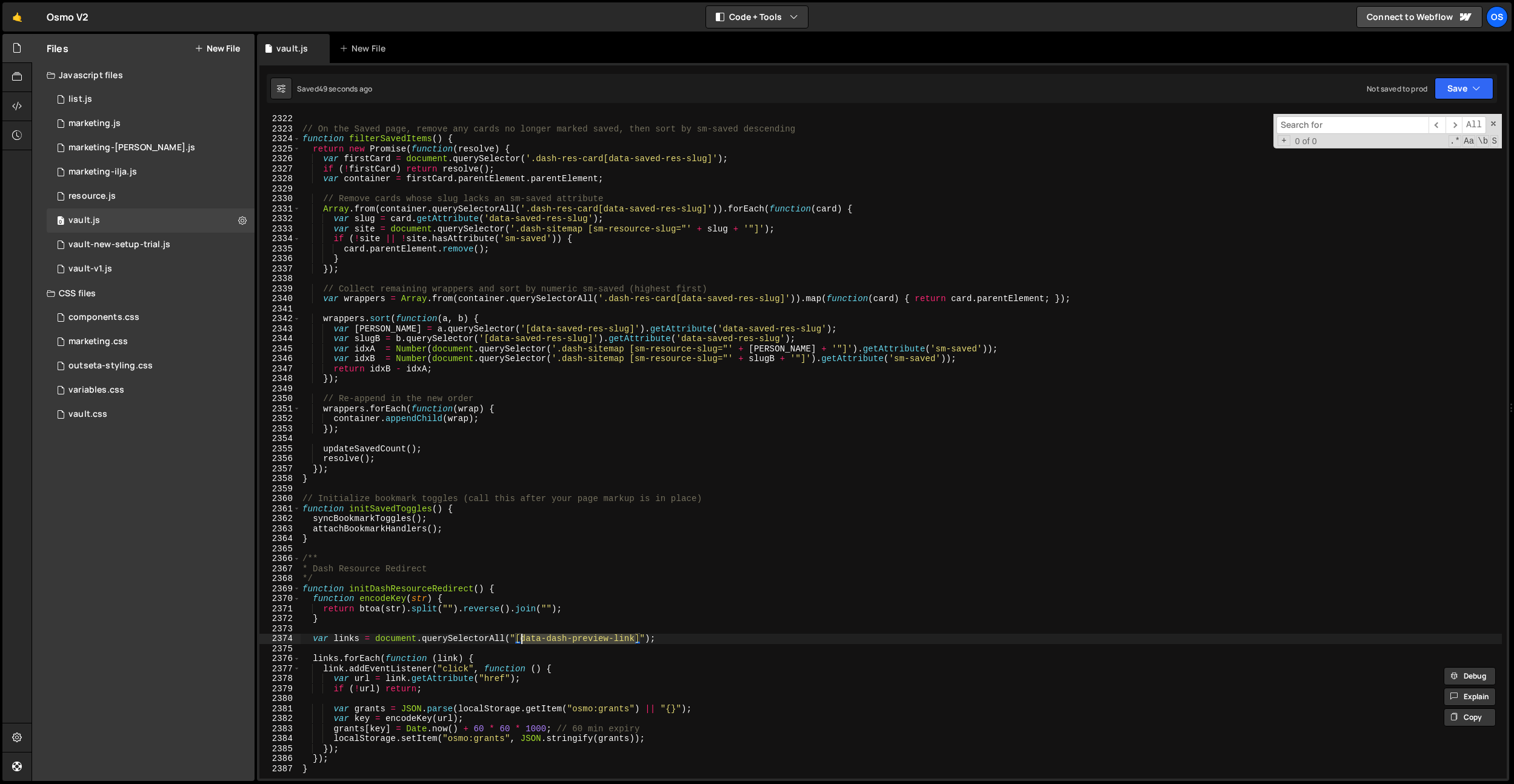
click at [521, 641] on div "// On the Saved page, remove any cards no longer marked saved, then sort by sm-…" at bounding box center [901, 456] width 1202 height 685
paste textarea
type textarea "var links = document.querySelectorAll("[data-preview-link]");"
